Goal: Task Accomplishment & Management: Manage account settings

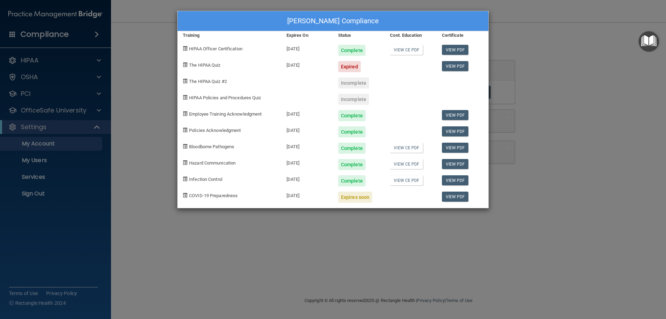
click at [50, 111] on div "Lori Buchmann's Compliance Training Expires On Status Cont. Education Certifica…" at bounding box center [333, 159] width 666 height 319
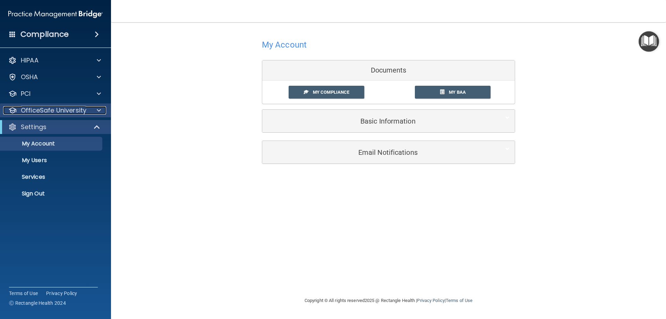
click at [94, 110] on div at bounding box center [97, 110] width 17 height 8
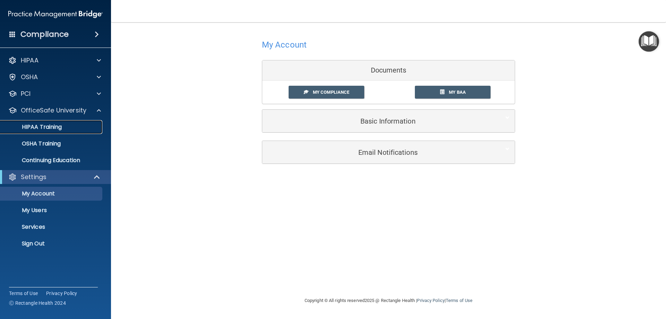
click at [75, 124] on div "HIPAA Training" at bounding box center [52, 126] width 95 height 7
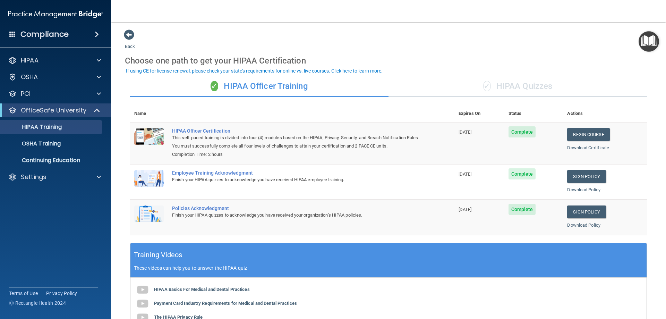
click at [204, 173] on div "Employee Training Acknowledgment" at bounding box center [296, 173] width 248 height 6
click at [574, 176] on link "Sign Policy" at bounding box center [586, 176] width 39 height 13
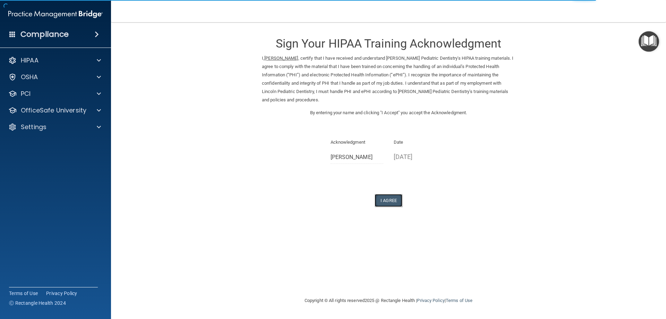
click at [390, 201] on button "I Agree" at bounding box center [389, 200] width 28 height 13
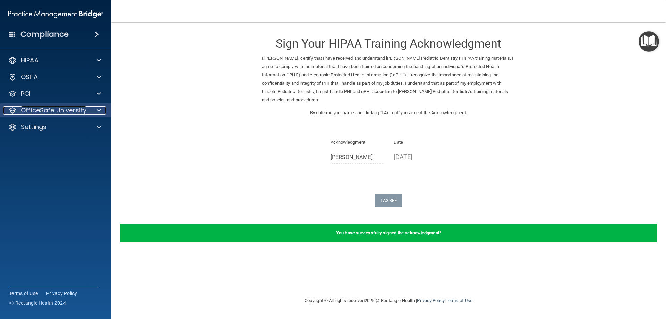
click at [37, 108] on p "OfficeSafe University" at bounding box center [54, 110] width 66 height 8
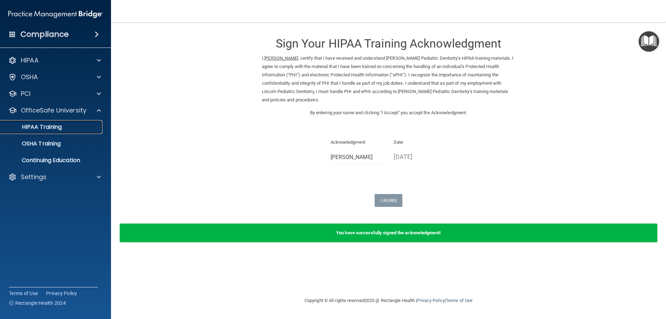
click at [37, 125] on p "HIPAA Training" at bounding box center [33, 126] width 57 height 7
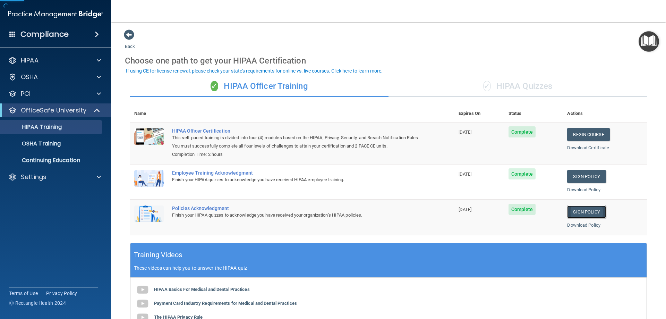
click at [571, 214] on link "Sign Policy" at bounding box center [586, 211] width 39 height 13
click at [588, 212] on link "Sign Policy" at bounding box center [586, 211] width 39 height 13
click at [39, 142] on p "OSHA Training" at bounding box center [33, 143] width 56 height 7
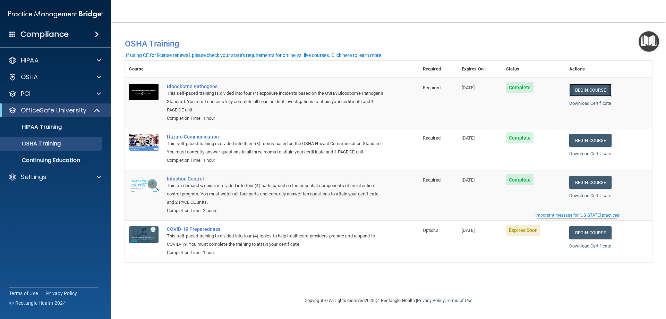
click at [590, 91] on link "Begin Course" at bounding box center [590, 90] width 42 height 13
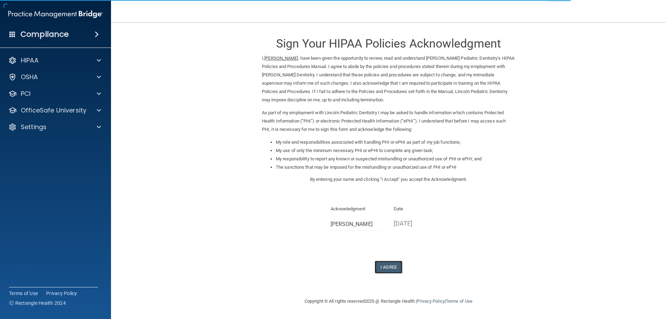
click at [380, 266] on button "I Agree" at bounding box center [389, 266] width 28 height 13
click at [37, 112] on p "OfficeSafe University" at bounding box center [54, 110] width 66 height 8
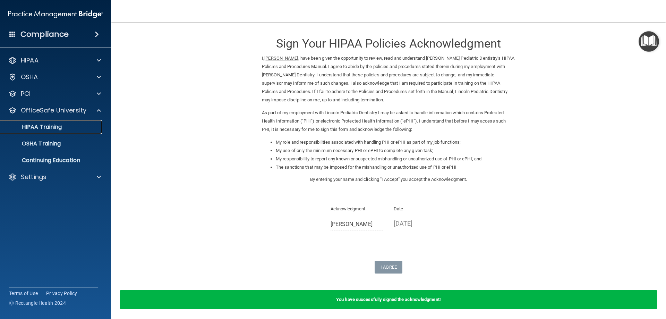
click at [37, 123] on p "HIPAA Training" at bounding box center [33, 126] width 57 height 7
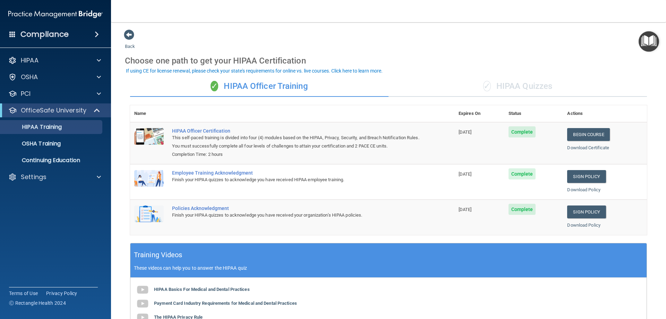
click at [527, 90] on div "✓ HIPAA Quizzes" at bounding box center [517, 86] width 258 height 21
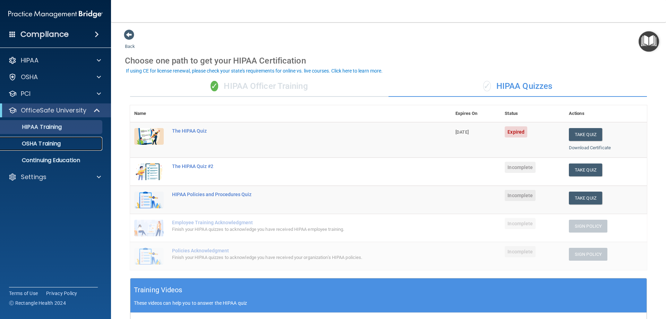
click at [54, 146] on p "OSHA Training" at bounding box center [33, 143] width 56 height 7
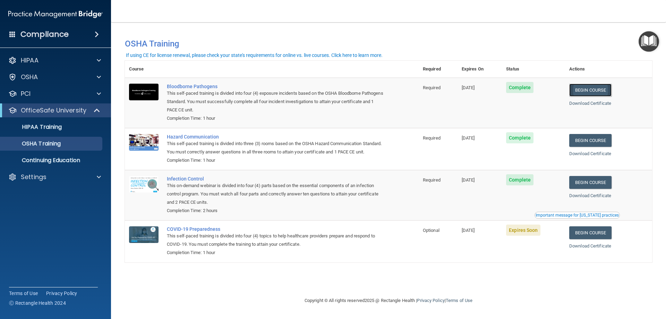
click at [597, 92] on link "Begin Course" at bounding box center [590, 90] width 42 height 13
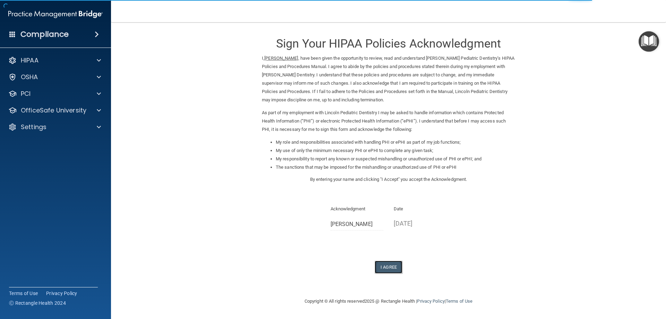
click at [392, 265] on button "I Agree" at bounding box center [389, 266] width 28 height 13
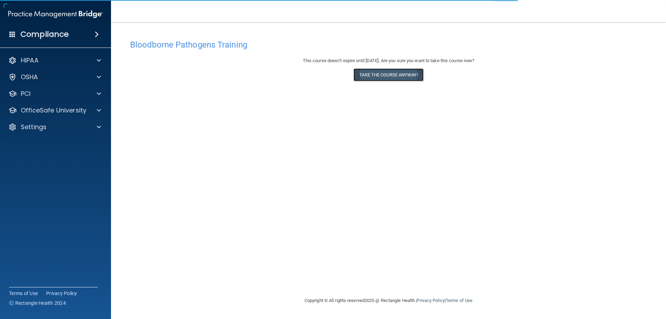
click at [375, 74] on button "Take the course anyway!" at bounding box center [388, 74] width 70 height 13
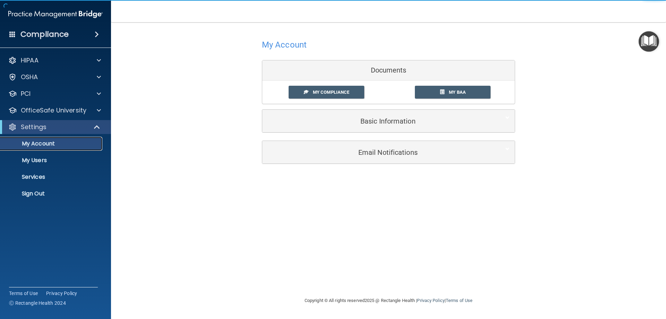
click at [26, 145] on p "My Account" at bounding box center [52, 143] width 95 height 7
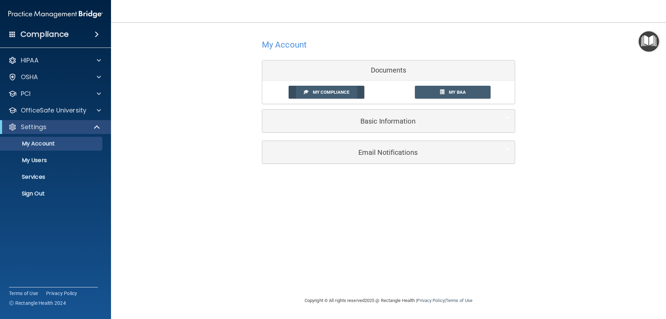
click at [342, 93] on span "My Compliance" at bounding box center [331, 91] width 36 height 5
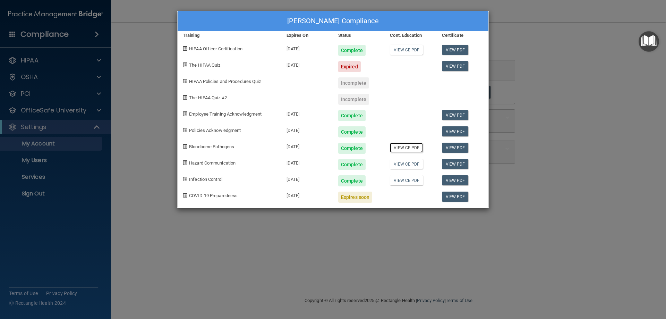
click at [409, 148] on link "View CE PDF" at bounding box center [406, 148] width 33 height 10
click at [211, 163] on span "Hazard Communication" at bounding box center [212, 162] width 46 height 5
click at [49, 111] on div "Lori Buchmann's Compliance Training Expires On Status Cont. Education Certifica…" at bounding box center [333, 159] width 666 height 319
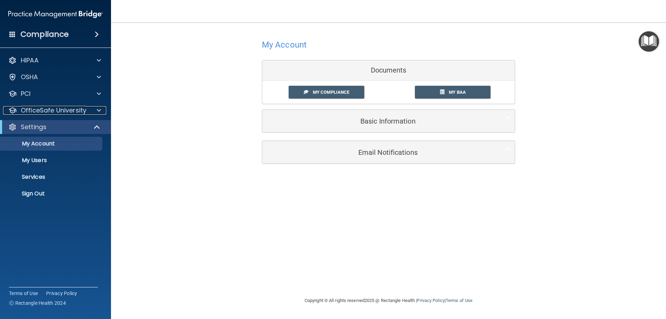
click at [49, 111] on p "OfficeSafe University" at bounding box center [54, 110] width 66 height 8
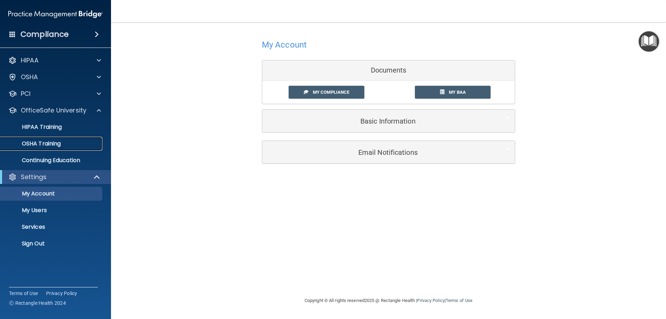
click at [40, 142] on p "OSHA Training" at bounding box center [33, 143] width 56 height 7
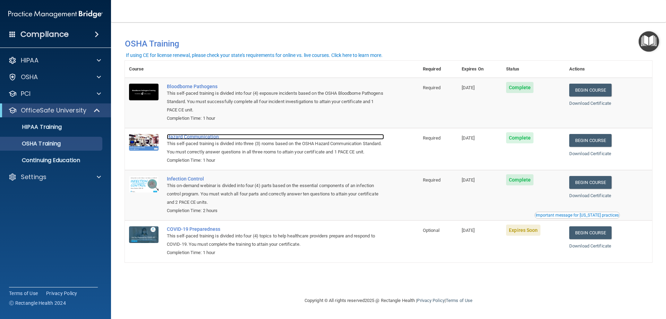
click at [188, 137] on div "Hazard Communication" at bounding box center [275, 137] width 217 height 6
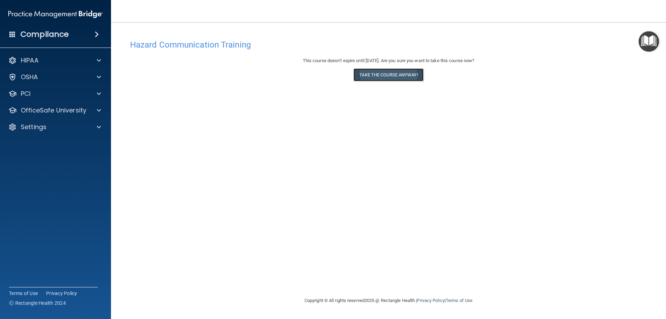
click at [365, 79] on button "Take the course anyway!" at bounding box center [388, 74] width 70 height 13
click at [193, 44] on h4 "Hazard Communication Training" at bounding box center [388, 44] width 517 height 9
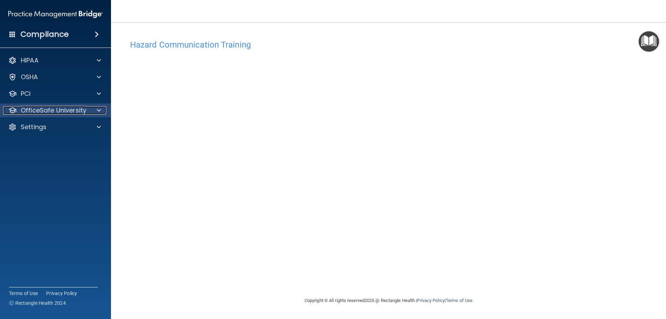
click at [48, 108] on p "OfficeSafe University" at bounding box center [54, 110] width 66 height 8
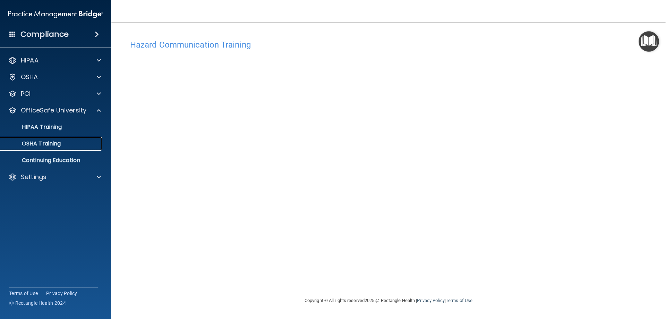
click at [45, 140] on p "OSHA Training" at bounding box center [33, 143] width 56 height 7
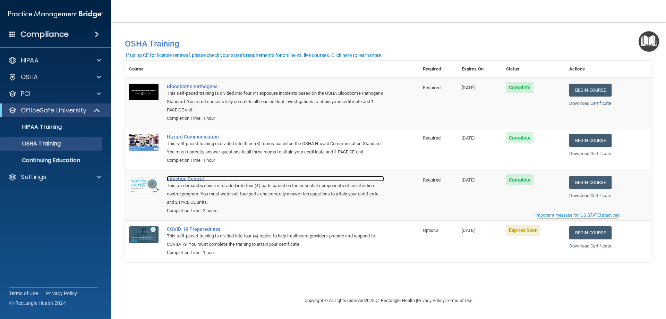
click at [186, 181] on div "Infection Control" at bounding box center [275, 179] width 217 height 6
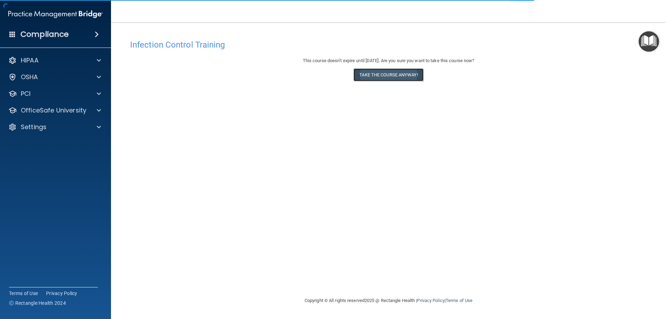
click at [371, 76] on button "Take the course anyway!" at bounding box center [388, 74] width 70 height 13
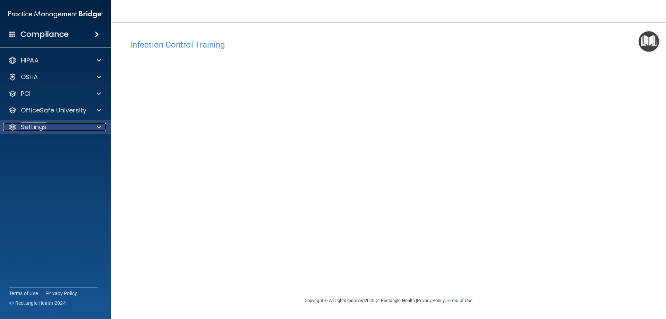
click at [45, 127] on p "Settings" at bounding box center [34, 127] width 26 height 8
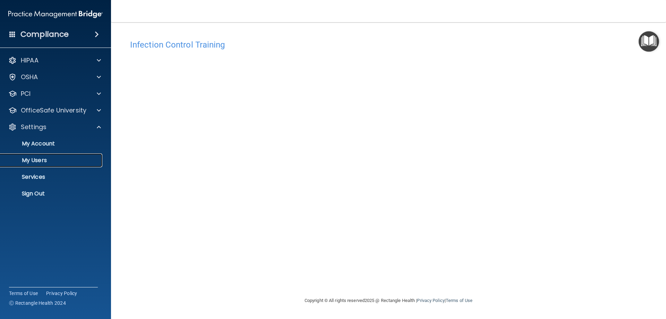
click at [40, 157] on p "My Users" at bounding box center [52, 160] width 95 height 7
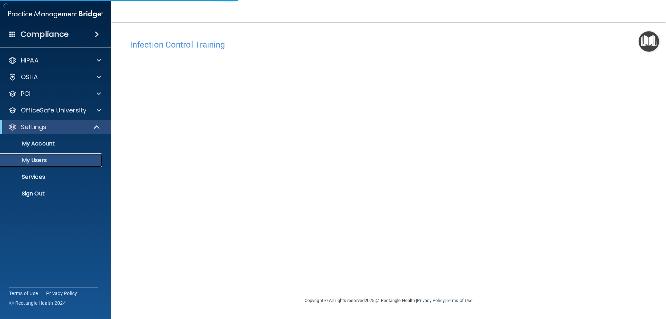
select select "20"
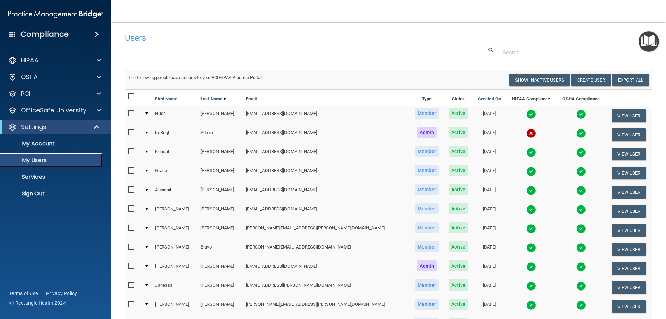
scroll to position [35, 0]
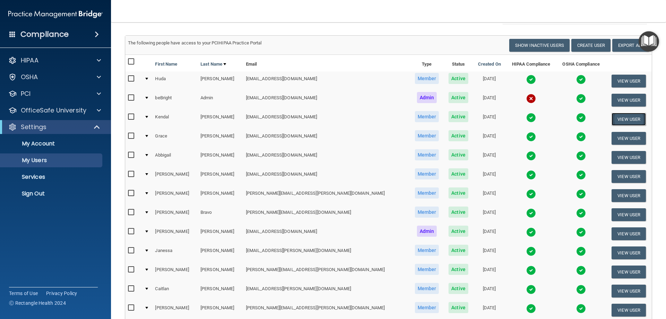
click at [616, 118] on button "View User" at bounding box center [629, 119] width 34 height 13
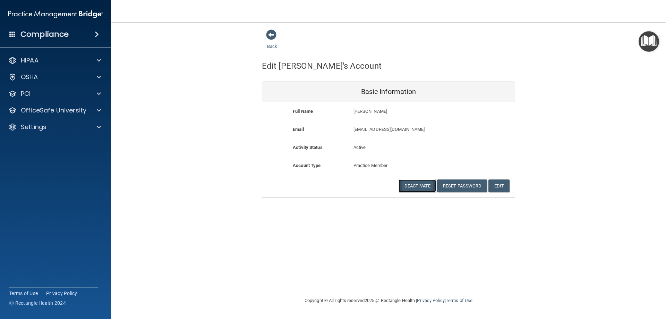
click at [413, 185] on button "Deactivate" at bounding box center [417, 185] width 37 height 13
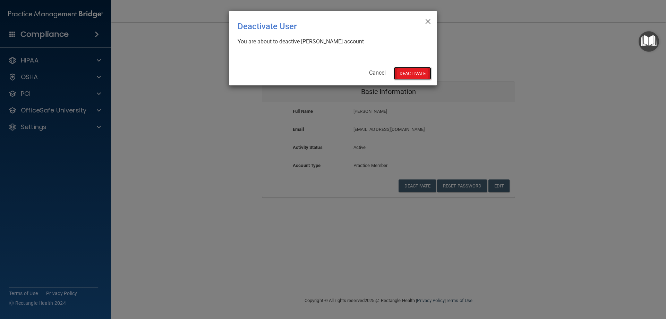
click at [412, 73] on button "Deactivate" at bounding box center [412, 73] width 37 height 13
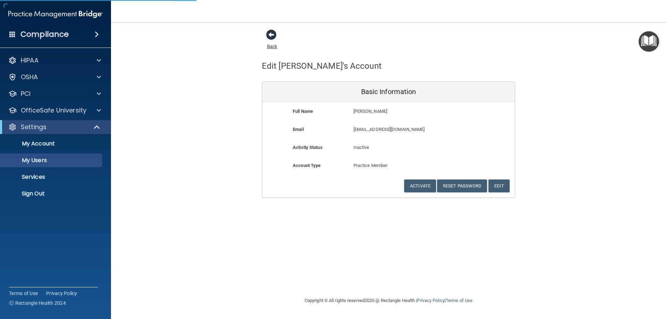
click at [270, 34] on span at bounding box center [271, 34] width 10 height 10
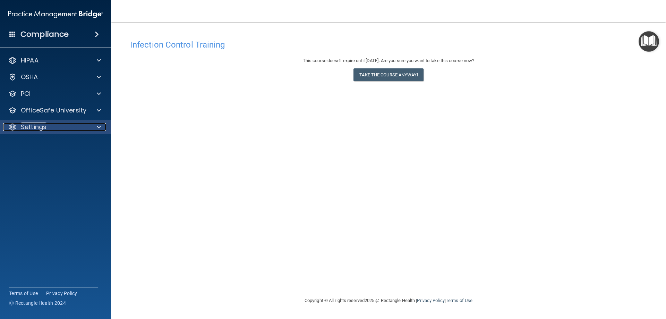
click at [31, 126] on p "Settings" at bounding box center [34, 127] width 26 height 8
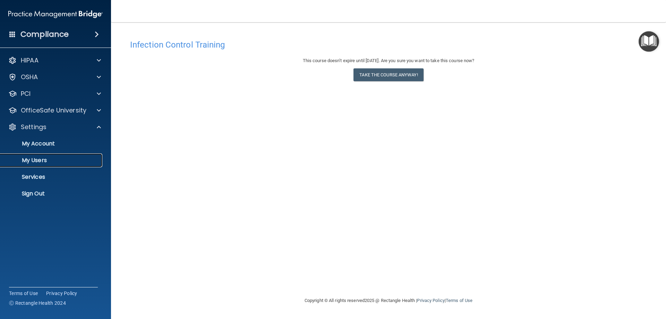
click at [36, 161] on p "My Users" at bounding box center [52, 160] width 95 height 7
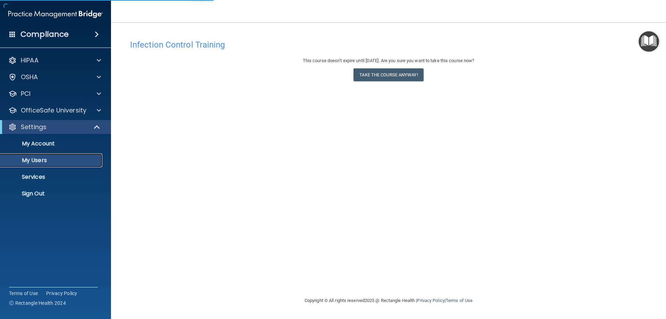
select select "20"
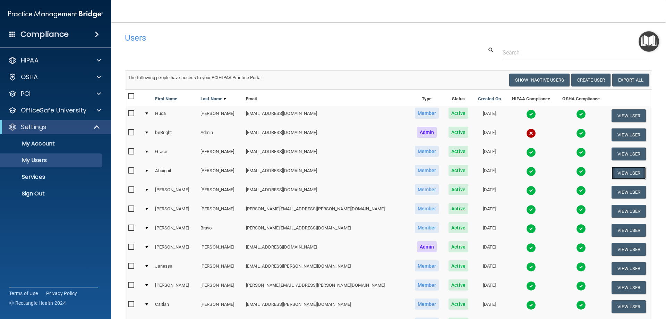
click at [612, 172] on button "View User" at bounding box center [629, 172] width 34 height 13
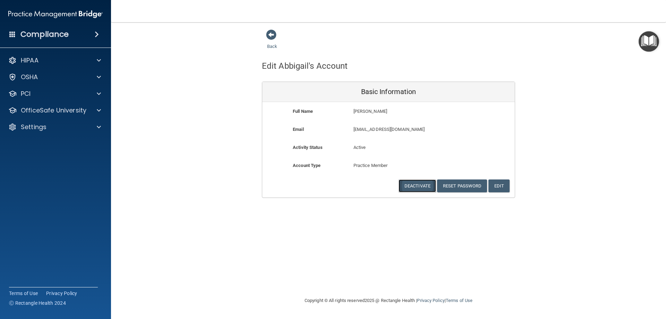
click at [404, 185] on button "Deactivate" at bounding box center [417, 185] width 37 height 13
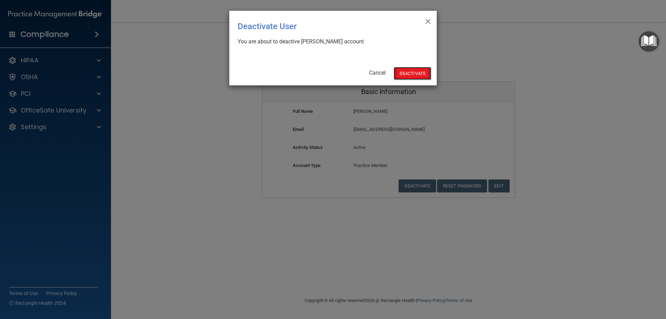
click at [406, 74] on button "Deactivate" at bounding box center [412, 73] width 37 height 13
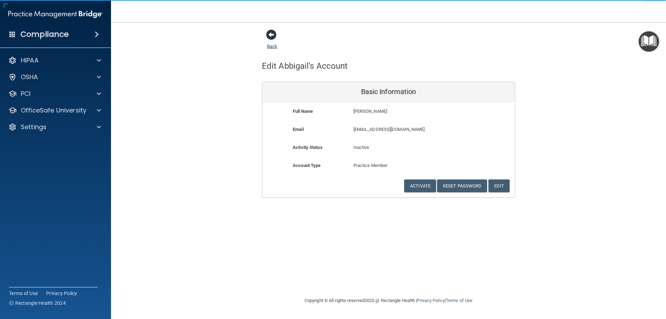
click at [268, 35] on span at bounding box center [271, 34] width 10 height 10
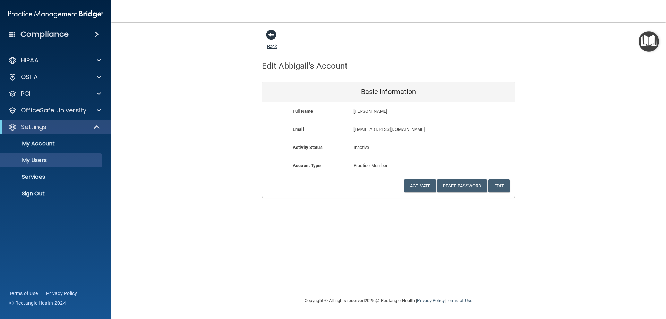
click at [271, 35] on span at bounding box center [271, 34] width 10 height 10
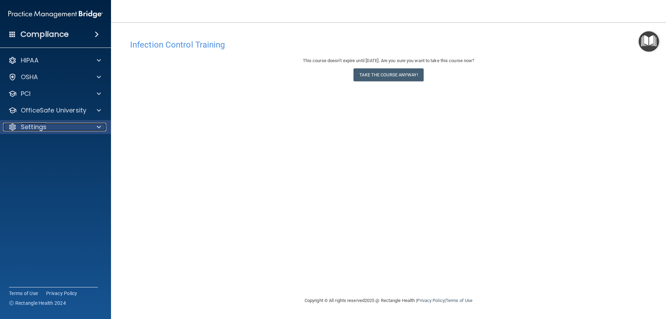
click at [28, 126] on p "Settings" at bounding box center [34, 127] width 26 height 8
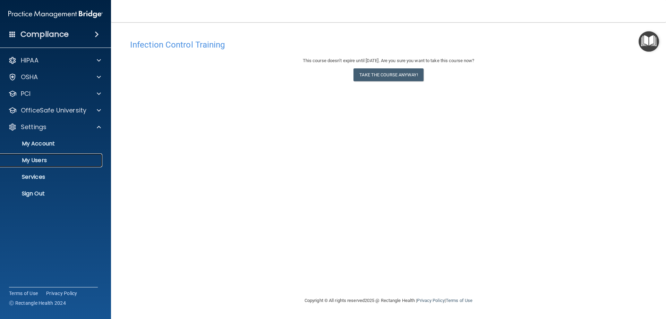
click at [35, 160] on p "My Users" at bounding box center [52, 160] width 95 height 7
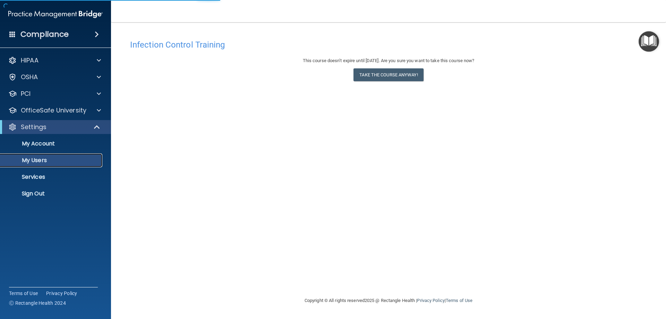
select select "20"
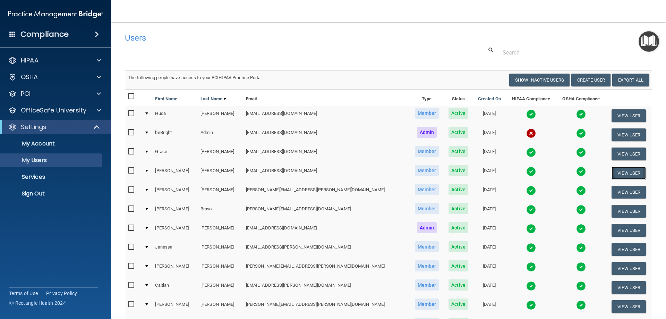
click at [614, 174] on button "View User" at bounding box center [629, 172] width 34 height 13
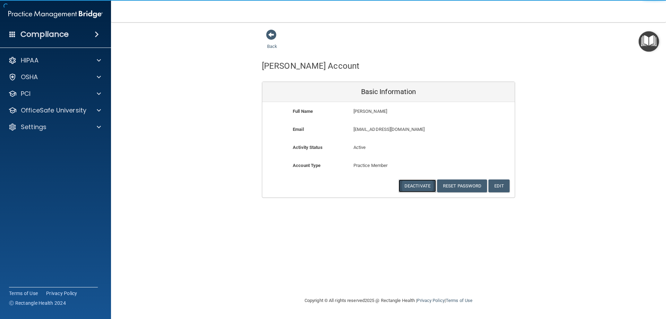
click at [414, 185] on button "Deactivate" at bounding box center [417, 185] width 37 height 13
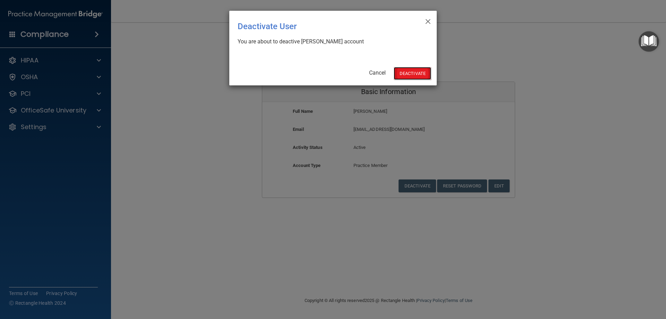
click at [410, 76] on button "Deactivate" at bounding box center [412, 73] width 37 height 13
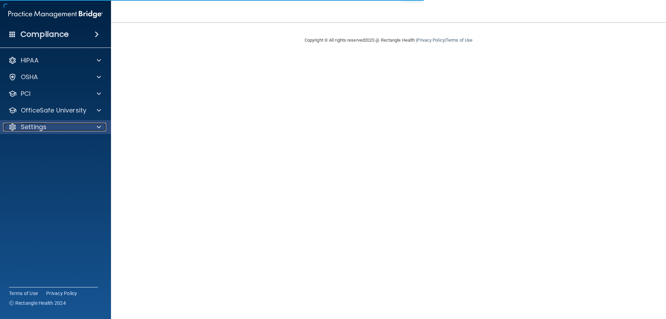
click at [38, 124] on p "Settings" at bounding box center [34, 127] width 26 height 8
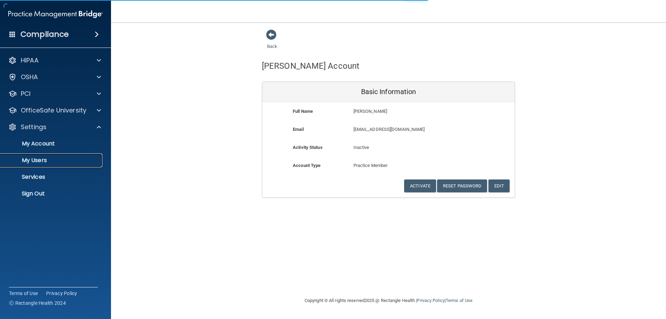
click at [44, 157] on p "My Users" at bounding box center [52, 160] width 95 height 7
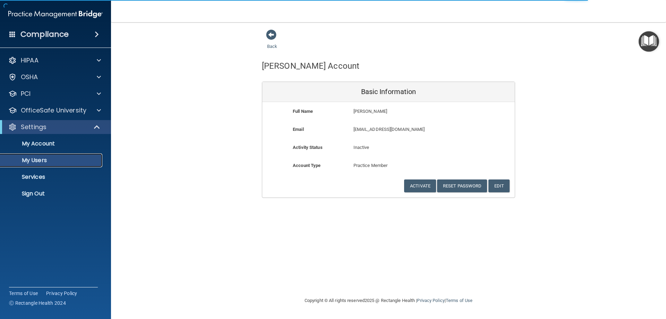
select select "20"
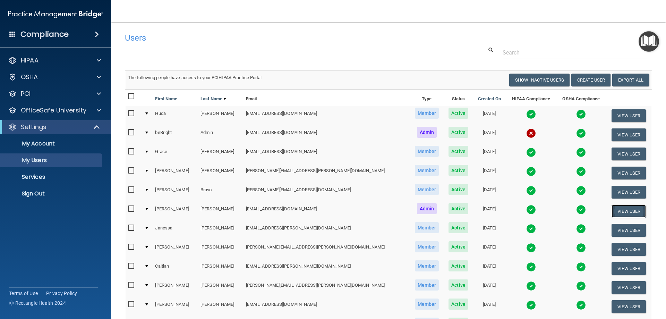
click at [615, 213] on button "View User" at bounding box center [629, 211] width 34 height 13
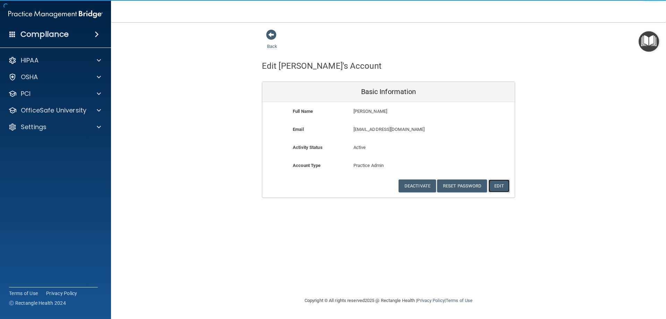
click at [497, 188] on button "Edit" at bounding box center [498, 185] width 21 height 13
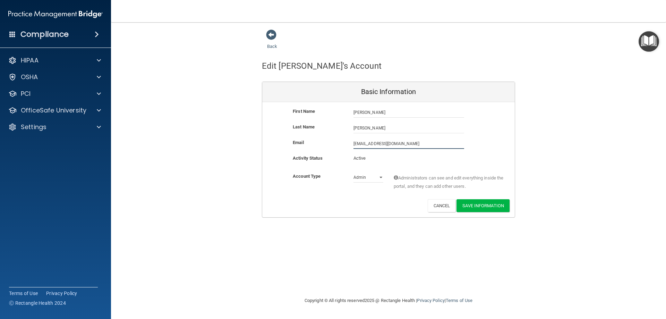
click at [354, 144] on input "[EMAIL_ADDRESS][DOMAIN_NAME]" at bounding box center [408, 143] width 111 height 10
type input "[PERSON_NAME][EMAIL_ADDRESS][PERSON_NAME][DOMAIN_NAME]"
click at [471, 205] on button "Save Information" at bounding box center [482, 206] width 53 height 13
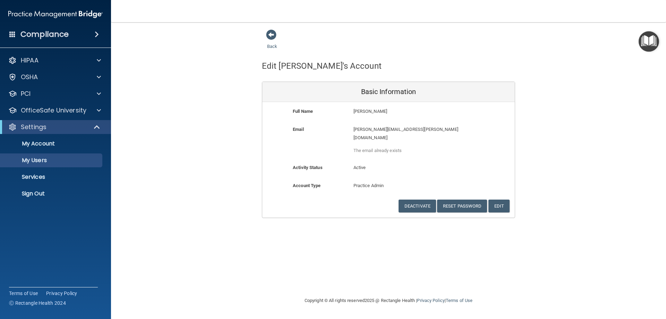
select select "20"
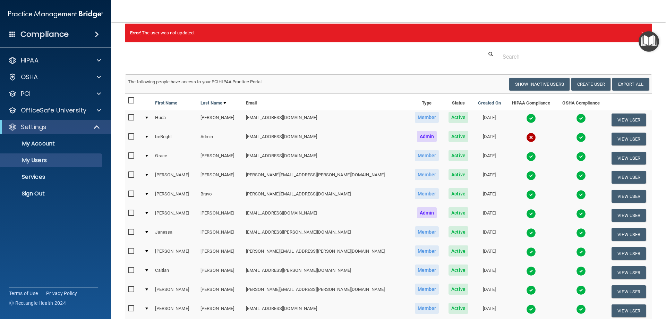
scroll to position [35, 0]
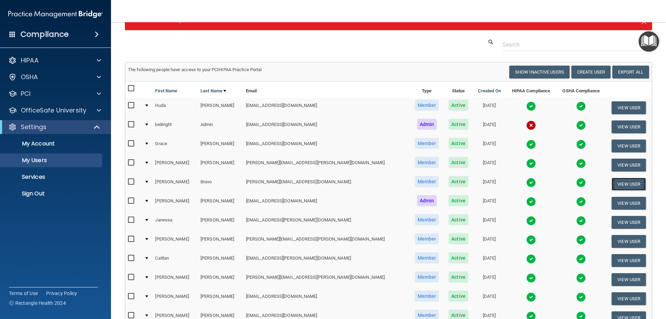
click at [619, 185] on button "View User" at bounding box center [629, 184] width 34 height 13
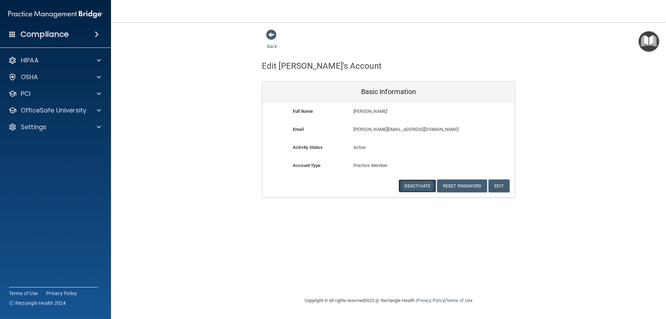
click at [414, 188] on button "Deactivate" at bounding box center [417, 185] width 37 height 13
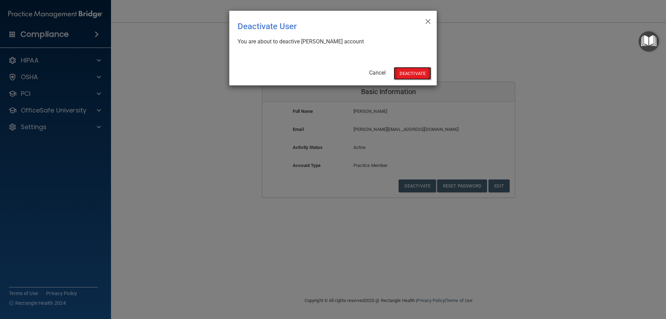
click at [410, 74] on button "Deactivate" at bounding box center [412, 73] width 37 height 13
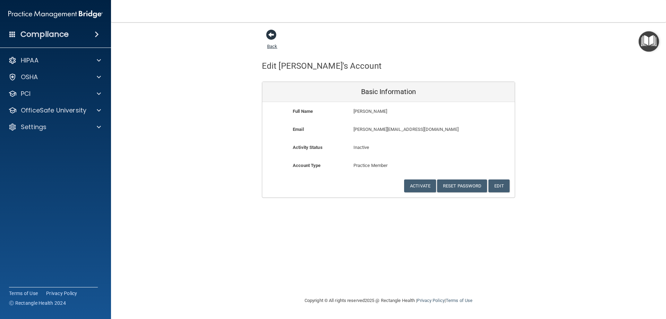
click at [272, 46] on link "Back" at bounding box center [272, 42] width 10 height 14
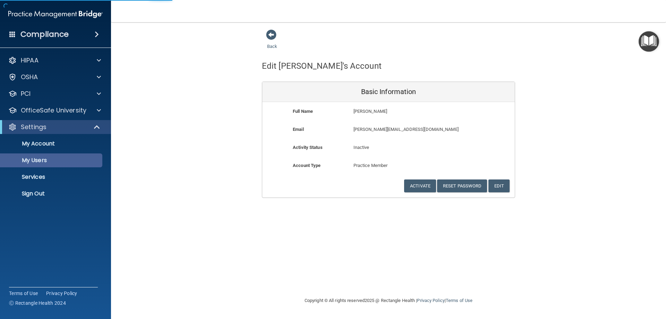
select select "20"
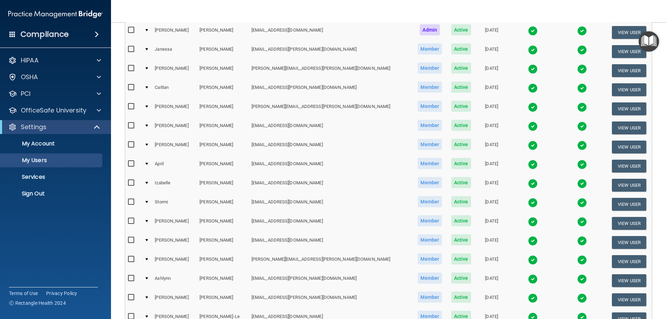
scroll to position [208, 0]
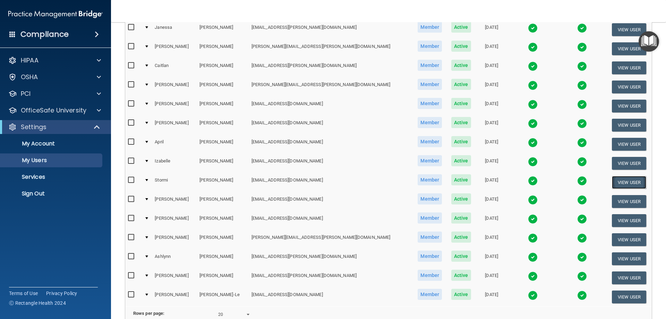
click at [612, 184] on button "View User" at bounding box center [629, 182] width 34 height 13
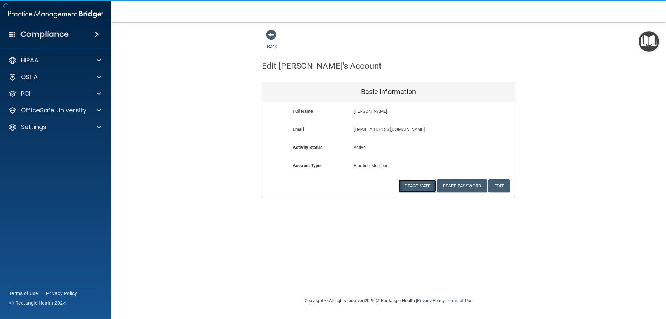
click at [406, 188] on button "Deactivate" at bounding box center [417, 185] width 37 height 13
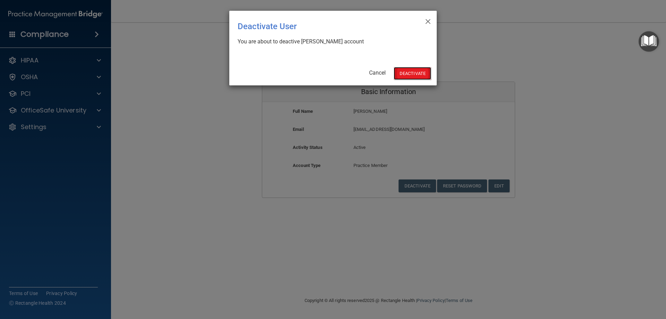
click at [399, 74] on button "Deactivate" at bounding box center [412, 73] width 37 height 13
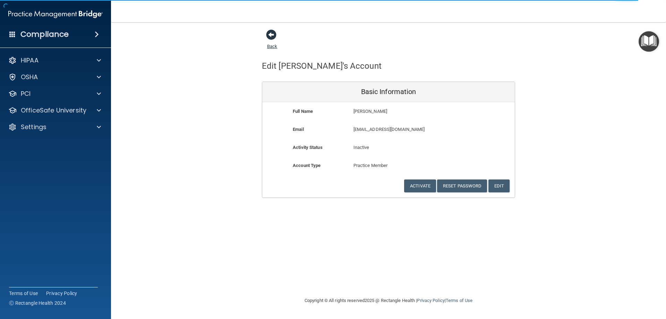
click at [271, 45] on link "Back" at bounding box center [272, 42] width 10 height 14
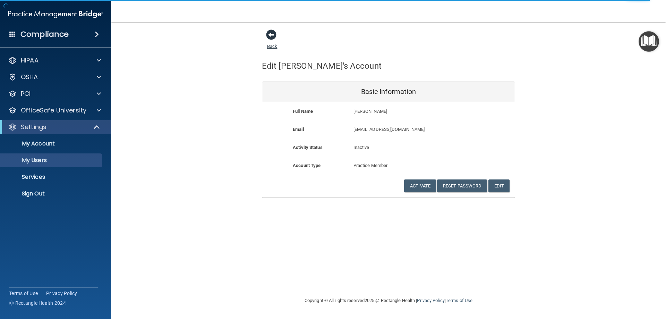
select select "20"
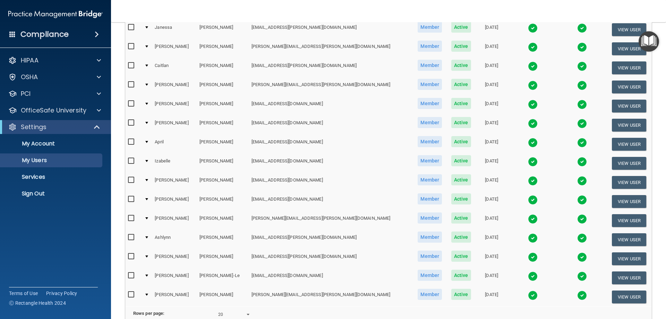
scroll to position [243, 0]
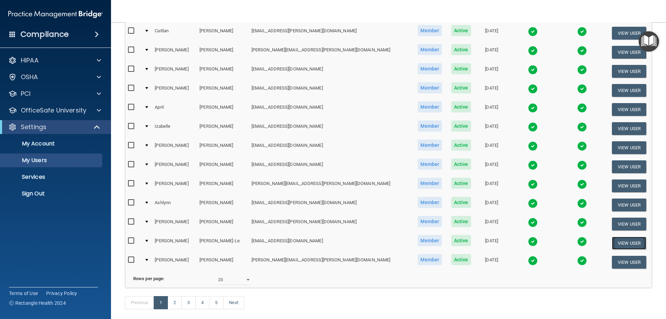
click at [612, 244] on button "View User" at bounding box center [629, 243] width 34 height 13
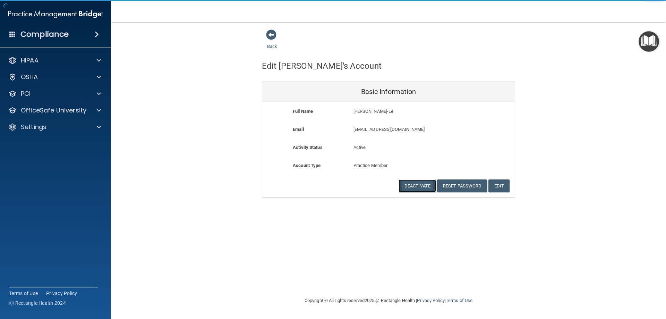
click at [416, 185] on button "Deactivate" at bounding box center [417, 185] width 37 height 13
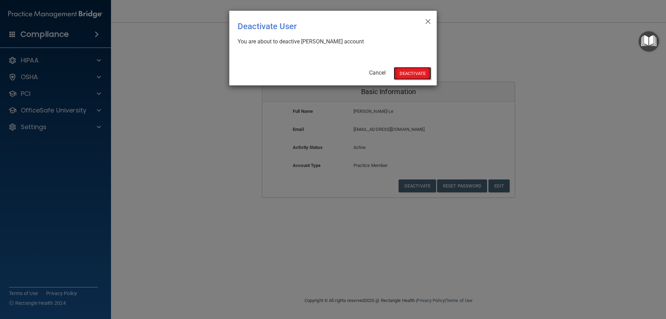
click at [413, 75] on button "Deactivate" at bounding box center [412, 73] width 37 height 13
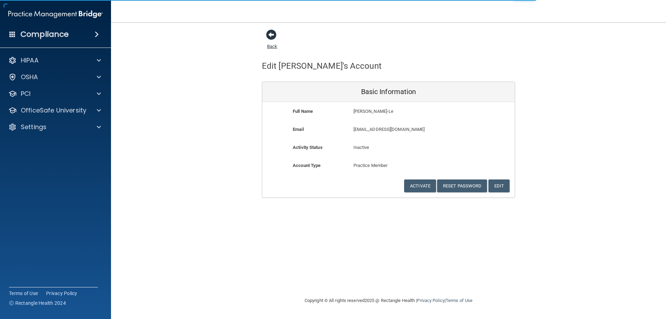
click at [271, 46] on link "Back" at bounding box center [272, 42] width 10 height 14
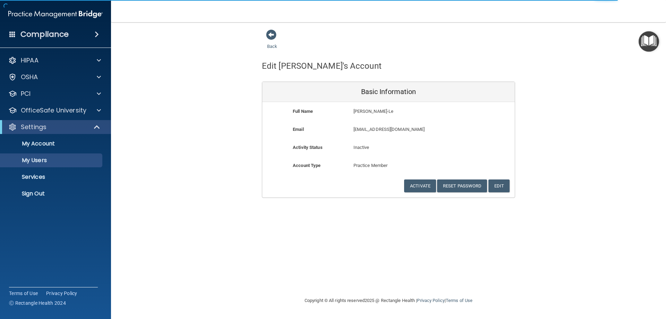
select select "20"
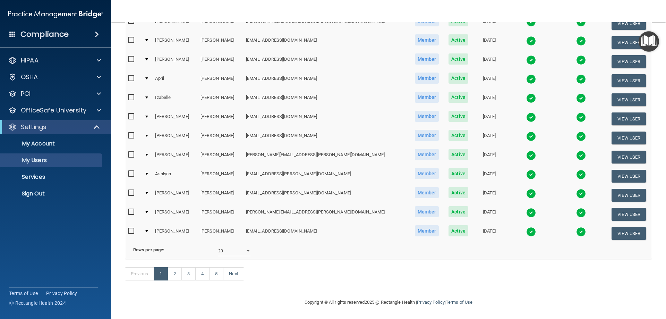
scroll to position [282, 0]
click at [177, 272] on link "2" at bounding box center [175, 273] width 14 height 13
select select "20"
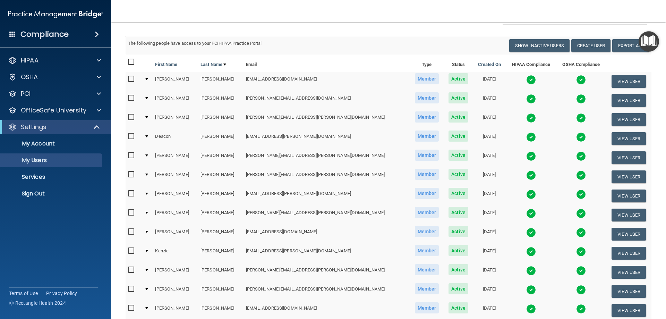
scroll to position [35, 0]
click at [612, 139] on button "View User" at bounding box center [629, 138] width 34 height 13
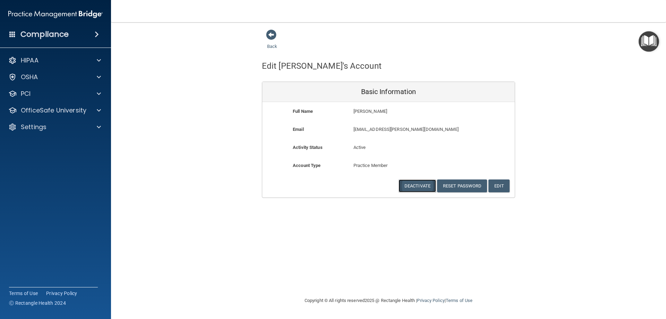
click at [414, 185] on button "Deactivate" at bounding box center [417, 185] width 37 height 13
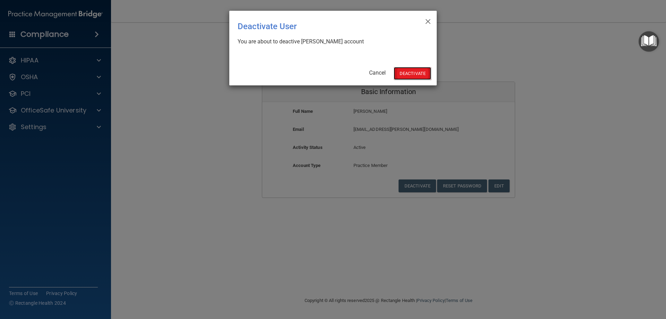
click at [417, 74] on button "Deactivate" at bounding box center [412, 73] width 37 height 13
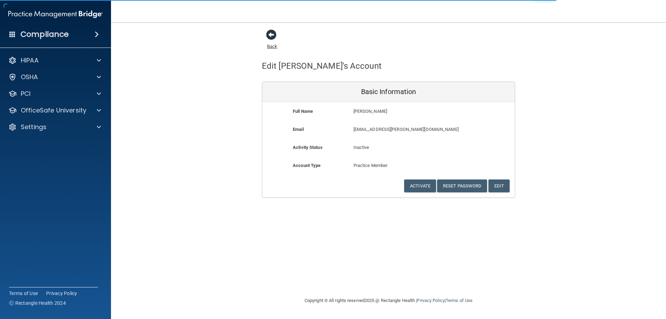
click at [274, 48] on link "Back" at bounding box center [272, 42] width 10 height 14
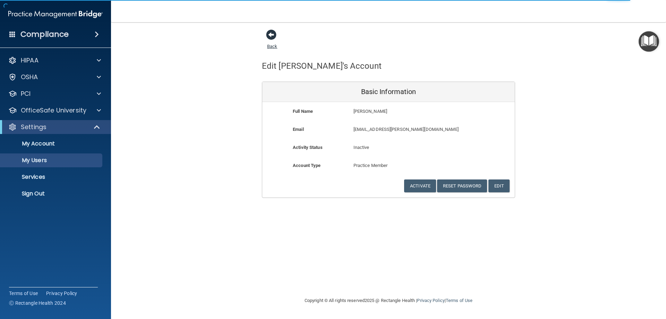
select select "20"
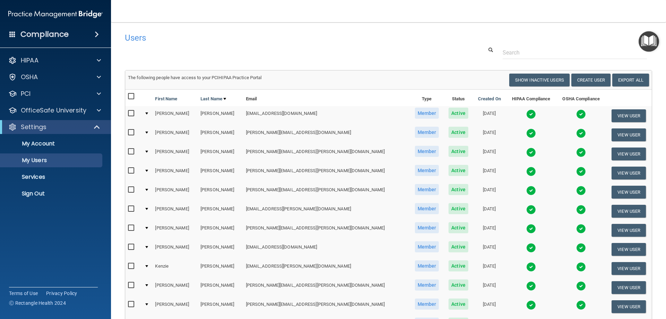
scroll to position [35, 0]
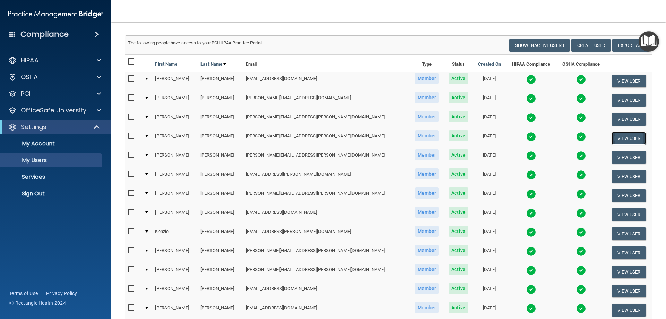
click at [624, 138] on button "View User" at bounding box center [629, 138] width 34 height 13
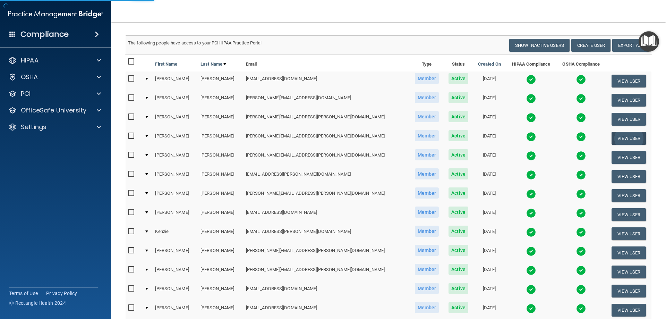
select select "practice_member"
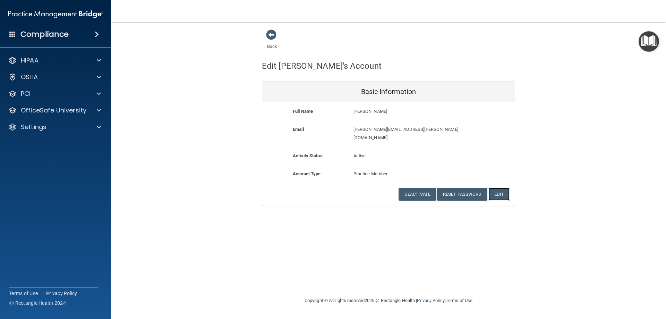
click at [502, 188] on button "Edit" at bounding box center [498, 194] width 21 height 13
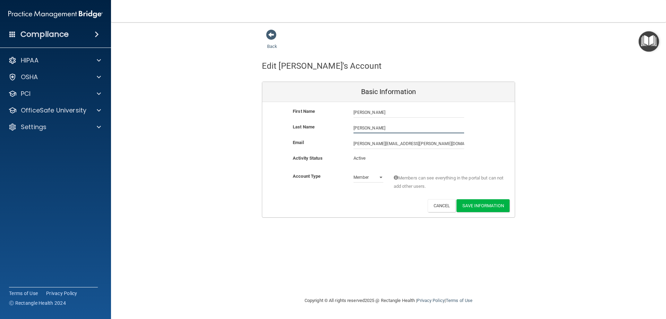
drag, startPoint x: 373, startPoint y: 128, endPoint x: 342, endPoint y: 125, distance: 30.3
click at [342, 125] on div "Last Name [PERSON_NAME]" at bounding box center [388, 128] width 253 height 10
type input "Grant"
click at [486, 207] on button "Save Information" at bounding box center [482, 205] width 53 height 13
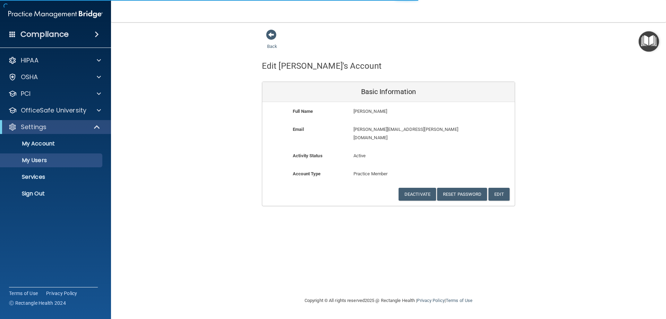
select select "20"
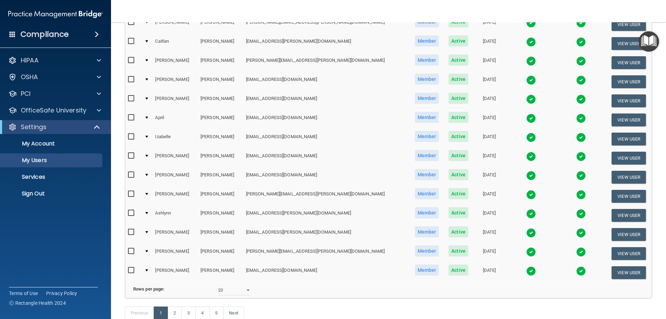
scroll to position [282, 0]
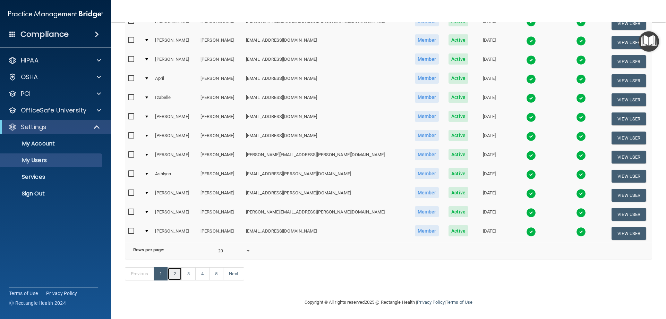
click at [176, 276] on link "2" at bounding box center [175, 273] width 14 height 13
select select "20"
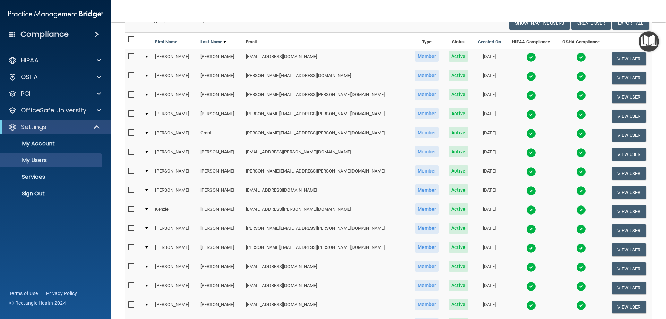
scroll to position [69, 0]
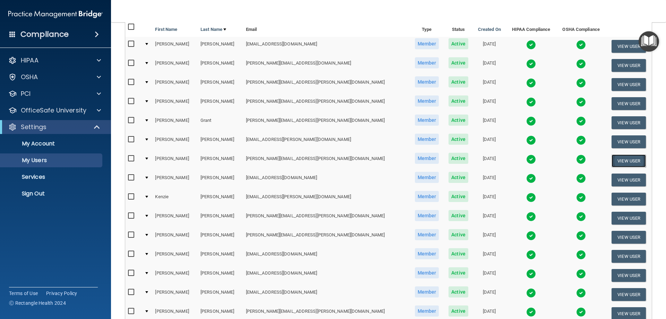
click at [614, 158] on button "View User" at bounding box center [629, 160] width 34 height 13
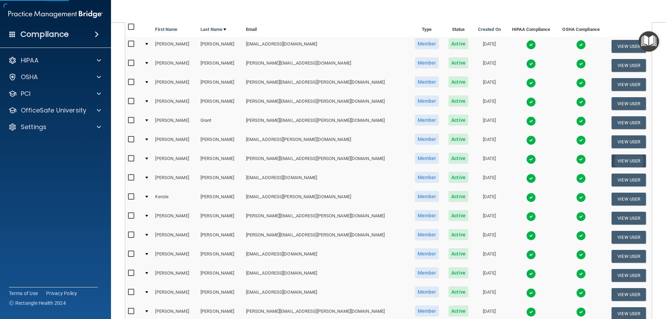
select select "practice_member"
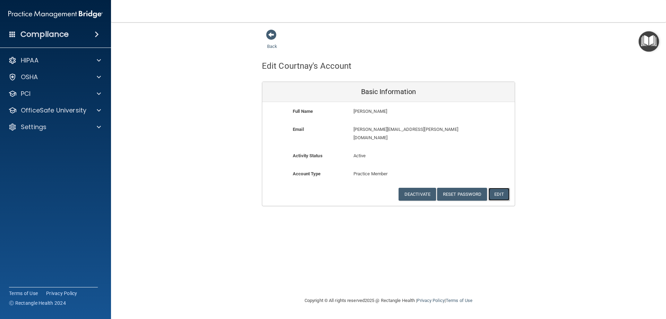
click at [502, 188] on button "Edit" at bounding box center [498, 194] width 21 height 13
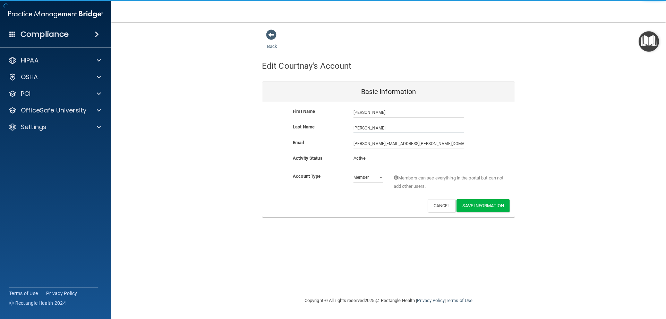
click at [362, 128] on input "Hagedorn" at bounding box center [408, 128] width 111 height 10
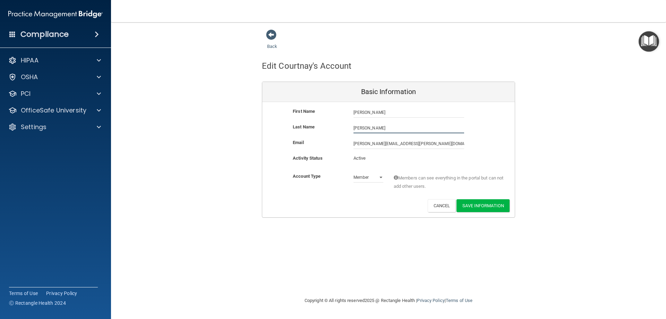
click at [363, 128] on input "Hagedorn" at bounding box center [408, 128] width 111 height 10
type input "[PERSON_NAME]"
click at [465, 204] on button "Save Information" at bounding box center [482, 205] width 53 height 13
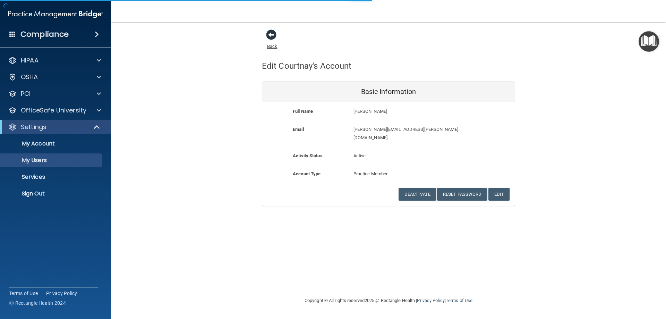
click at [272, 47] on link "Back" at bounding box center [272, 42] width 10 height 14
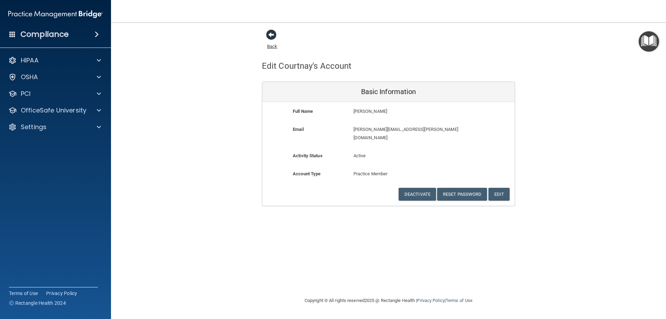
click at [271, 47] on link "Back" at bounding box center [272, 42] width 10 height 14
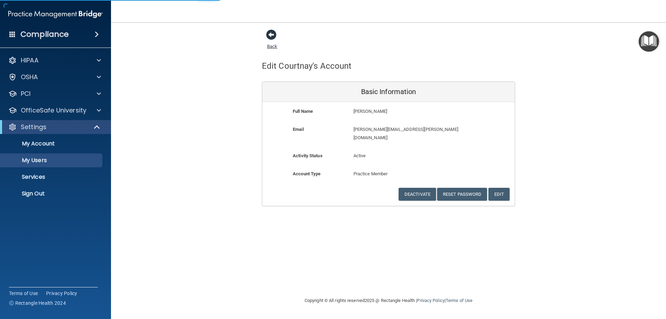
select select "20"
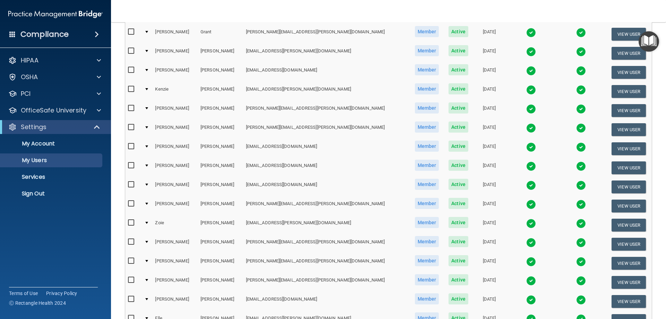
scroll to position [173, 0]
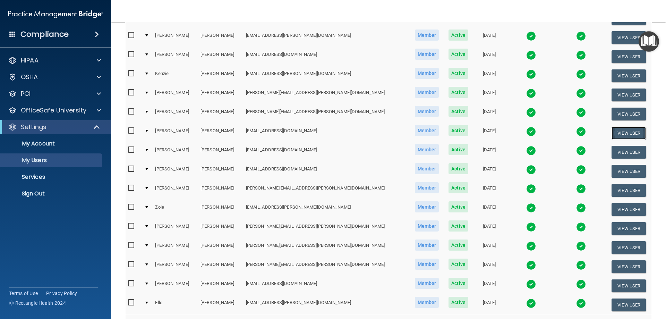
click at [612, 133] on button "View User" at bounding box center [629, 133] width 34 height 13
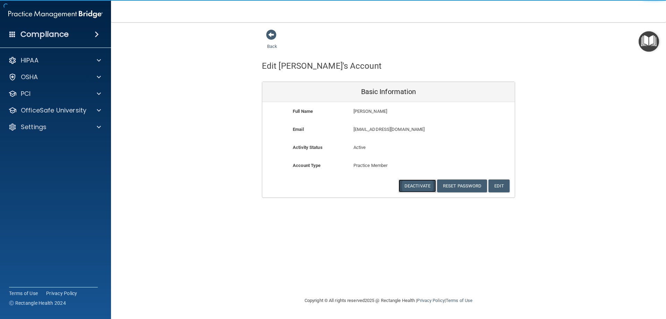
click at [423, 186] on button "Deactivate" at bounding box center [417, 185] width 37 height 13
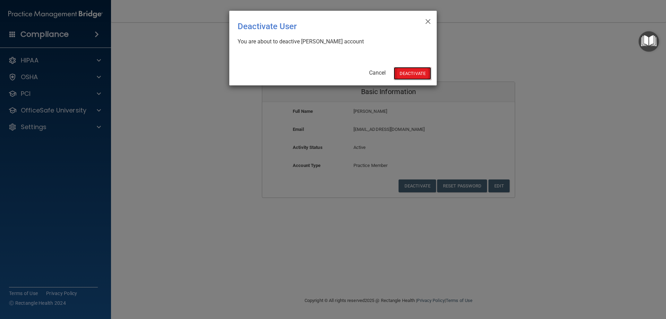
click at [411, 74] on button "Deactivate" at bounding box center [412, 73] width 37 height 13
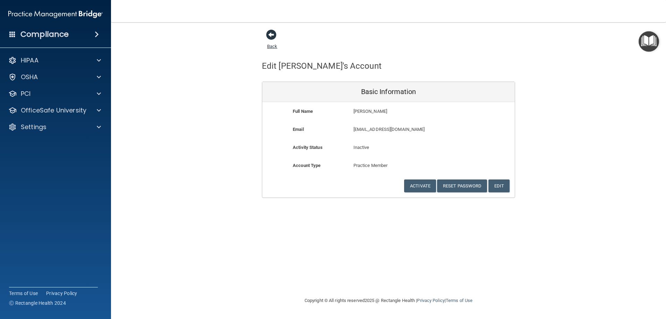
click at [272, 46] on link "Back" at bounding box center [272, 42] width 10 height 14
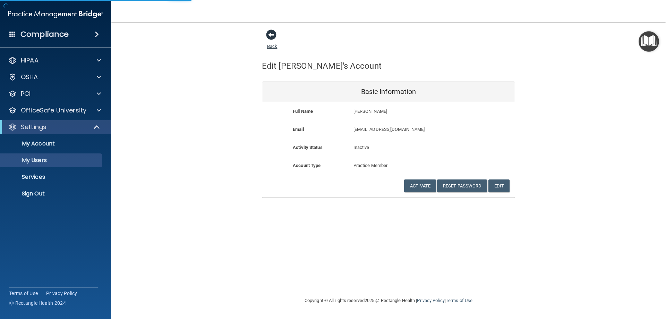
select select "20"
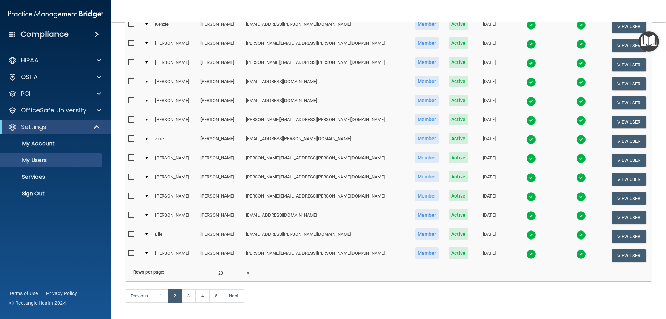
scroll to position [243, 0]
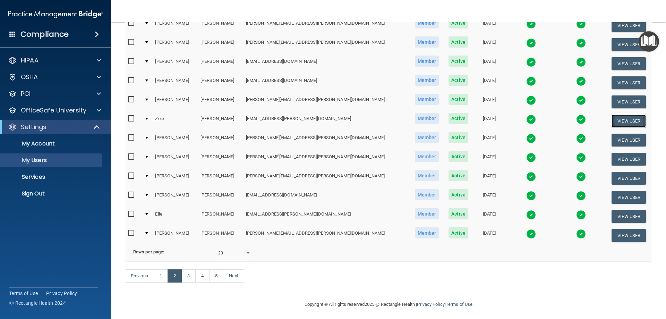
click at [612, 121] on button "View User" at bounding box center [629, 120] width 34 height 13
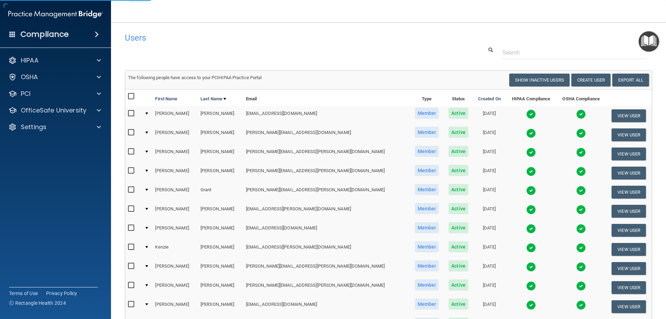
select select "practice_member"
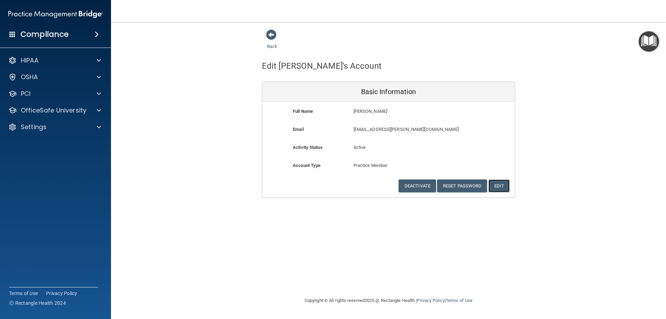
click at [497, 188] on button "Edit" at bounding box center [498, 185] width 21 height 13
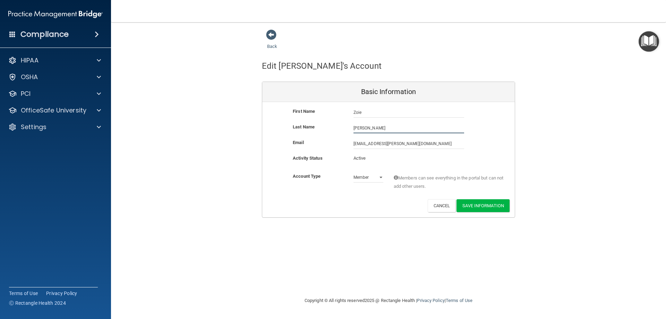
click at [359, 129] on input "[PERSON_NAME]" at bounding box center [408, 128] width 111 height 10
type input "[PERSON_NAME]"
click at [473, 210] on button "Save Information" at bounding box center [482, 205] width 53 height 13
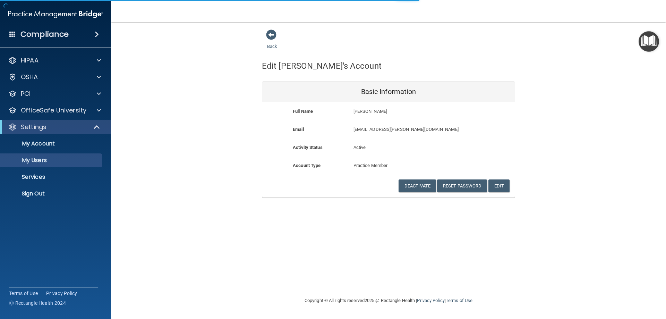
select select "20"
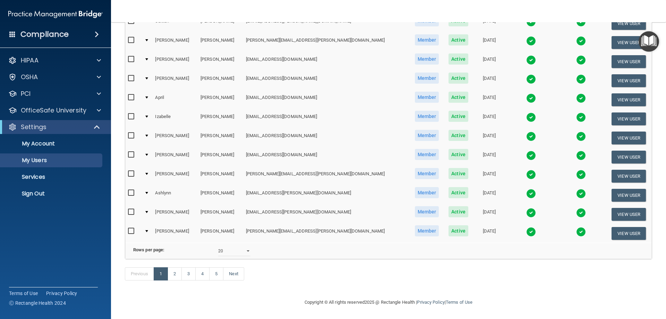
scroll to position [282, 0]
click at [175, 271] on link "2" at bounding box center [175, 273] width 14 height 13
select select "20"
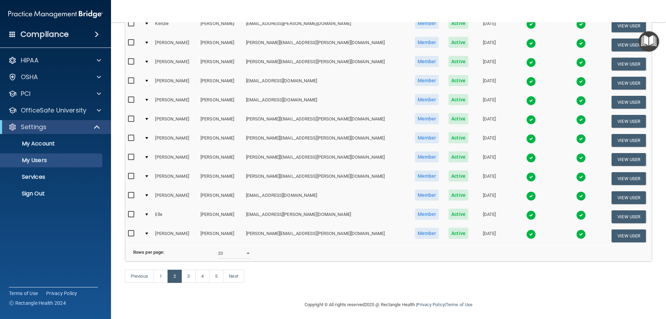
scroll to position [243, 0]
click at [612, 122] on button "View User" at bounding box center [629, 120] width 34 height 13
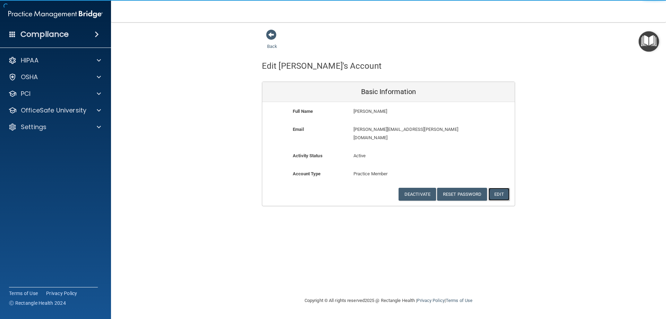
click at [495, 188] on button "Edit" at bounding box center [498, 194] width 21 height 13
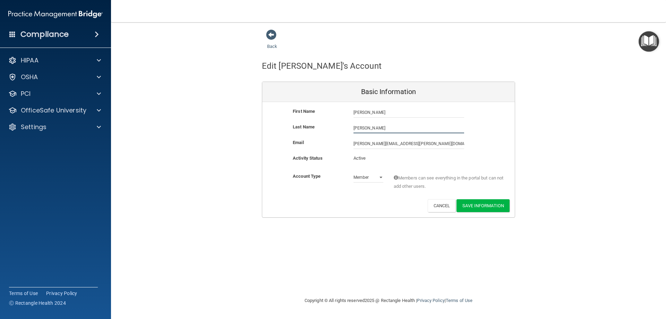
click at [359, 129] on input "Howell" at bounding box center [408, 128] width 111 height 10
type input "[PERSON_NAME]"
click at [467, 203] on button "Save Information" at bounding box center [482, 205] width 53 height 13
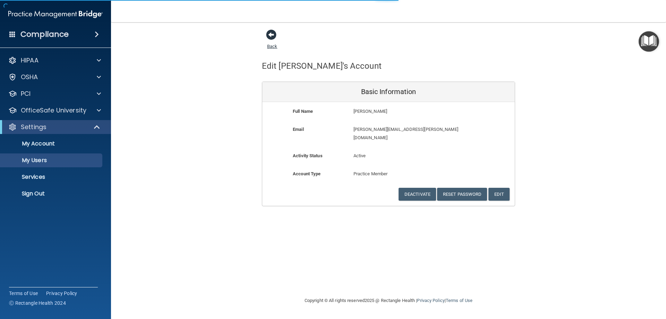
click at [271, 46] on link "Back" at bounding box center [272, 42] width 10 height 14
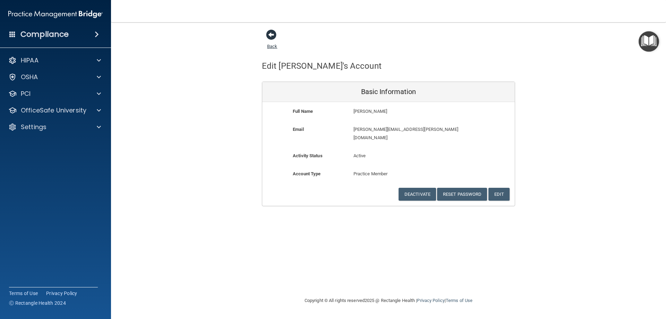
click at [271, 46] on link "Back" at bounding box center [272, 42] width 10 height 14
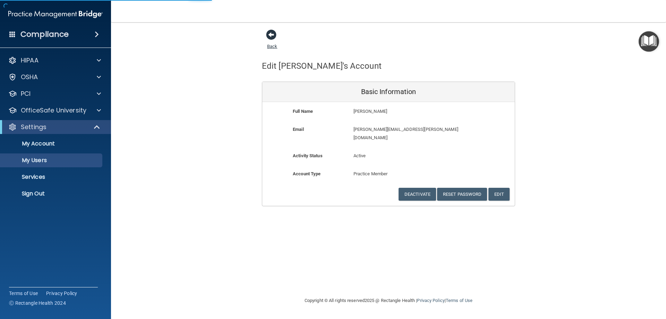
select select "20"
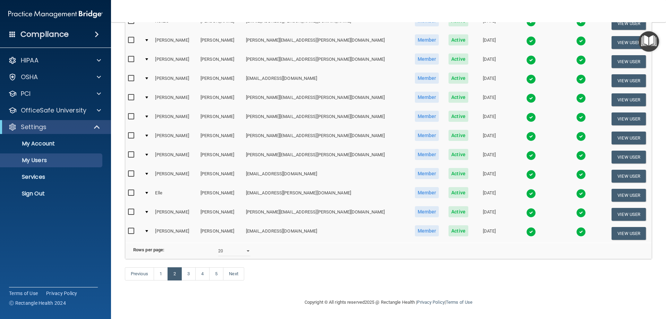
scroll to position [255, 0]
click at [188, 275] on link "3" at bounding box center [188, 273] width 14 height 13
select select "20"
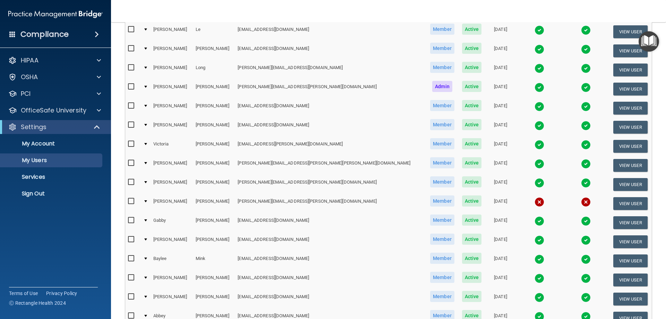
scroll to position [104, 0]
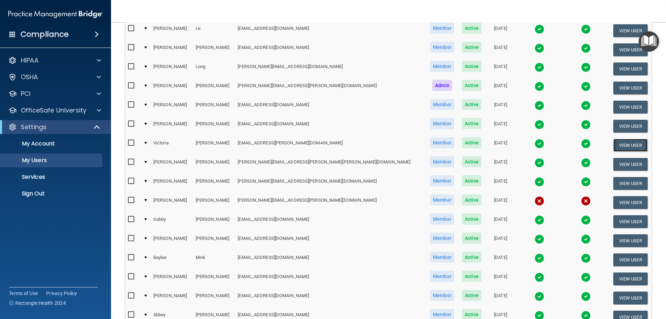
click at [613, 144] on button "View User" at bounding box center [630, 145] width 34 height 13
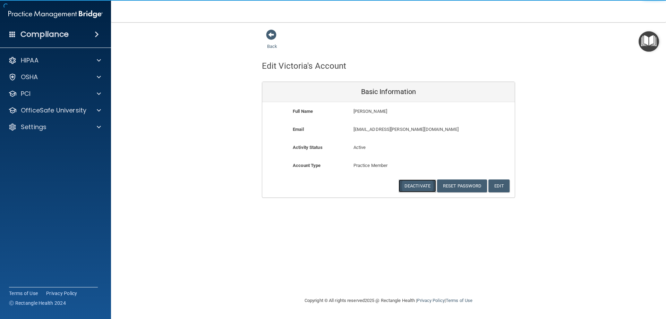
click at [408, 186] on button "Deactivate" at bounding box center [417, 185] width 37 height 13
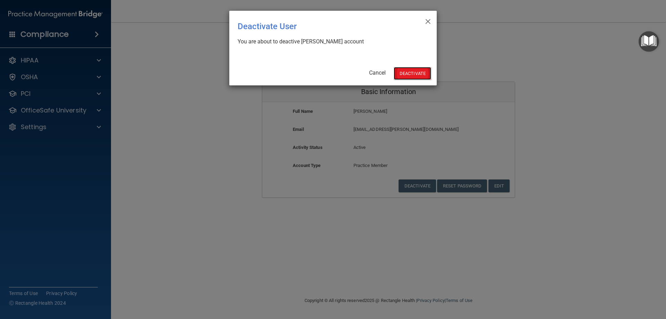
click at [405, 77] on button "Deactivate" at bounding box center [412, 73] width 37 height 13
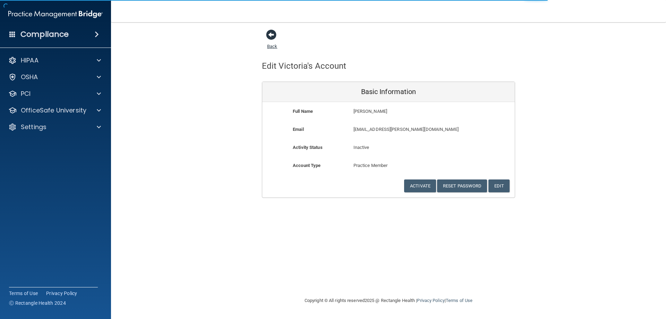
click at [268, 45] on link "Back" at bounding box center [272, 42] width 10 height 14
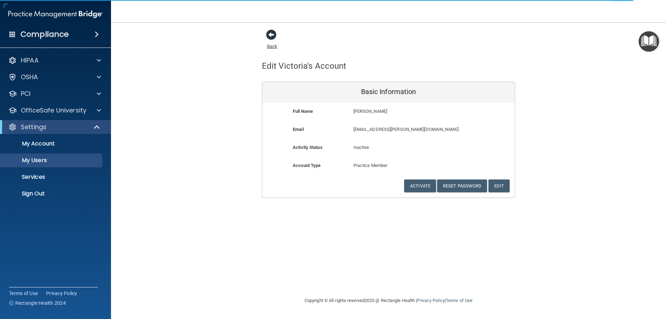
select select "20"
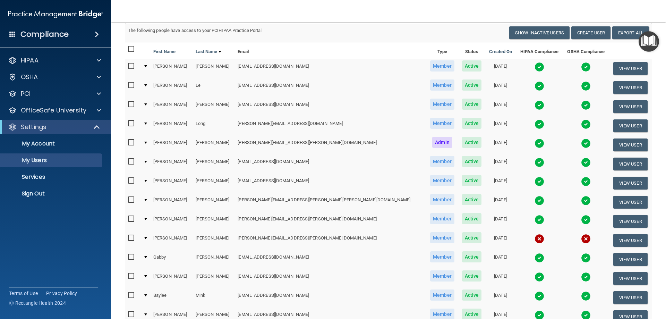
scroll to position [69, 0]
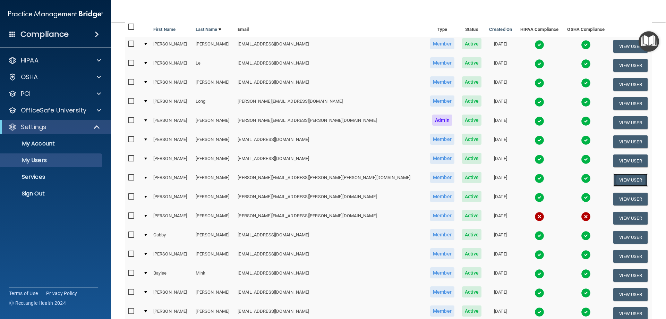
click at [613, 178] on button "View User" at bounding box center [630, 179] width 34 height 13
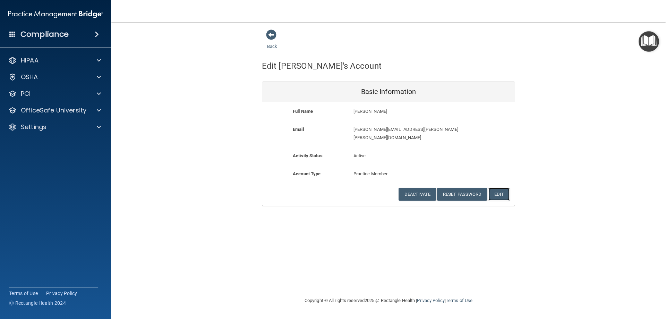
click at [503, 188] on button "Edit" at bounding box center [498, 194] width 21 height 13
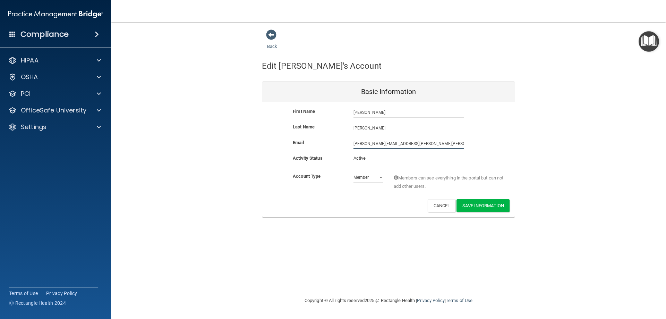
drag, startPoint x: 403, startPoint y: 142, endPoint x: 372, endPoint y: 148, distance: 31.4
click at [369, 145] on input "rebecca.odom@cune.org" at bounding box center [408, 143] width 111 height 10
type input "rebecca.mattson@lpden.com"
click at [478, 209] on button "Save Information" at bounding box center [482, 205] width 53 height 13
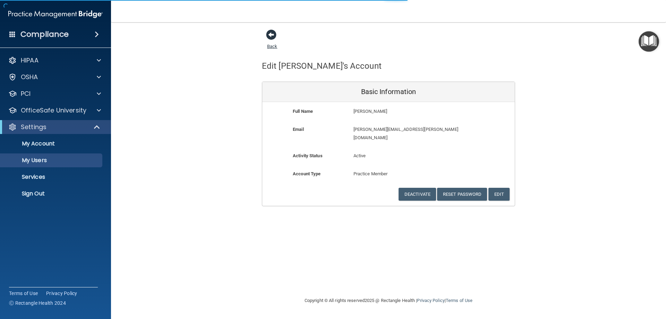
select select "20"
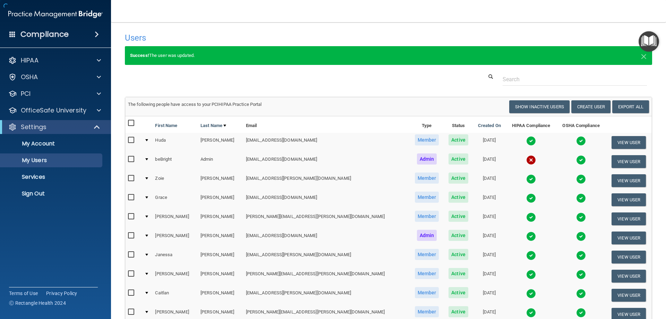
click at [269, 47] on div "Success! The user was updated. ×" at bounding box center [388, 55] width 527 height 19
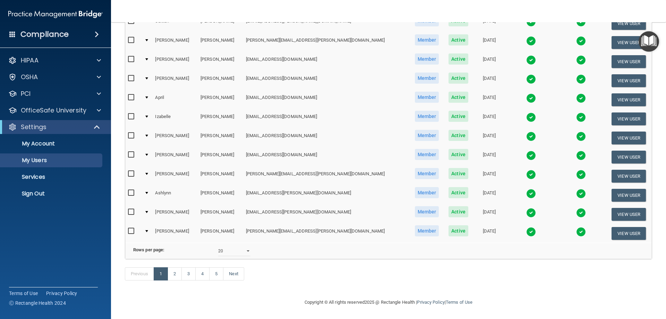
scroll to position [282, 0]
click link "3"
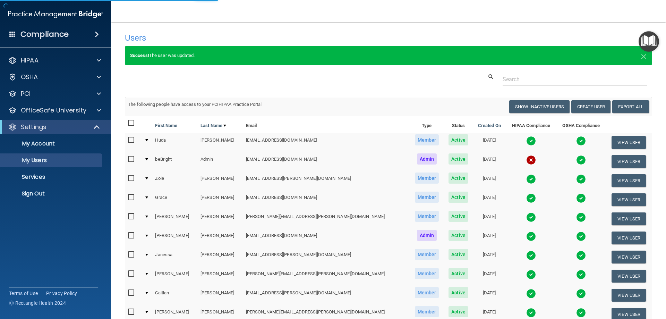
select select "20"
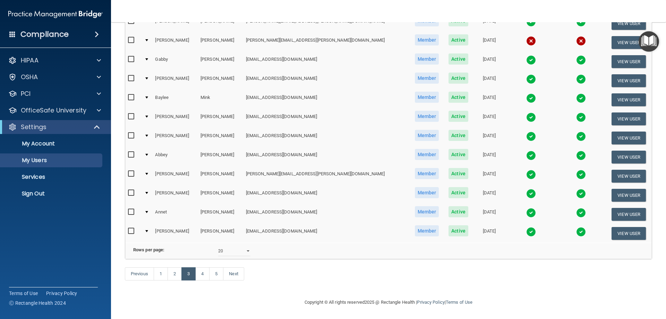
scroll to position [255, 0]
click link "4"
select select "20"
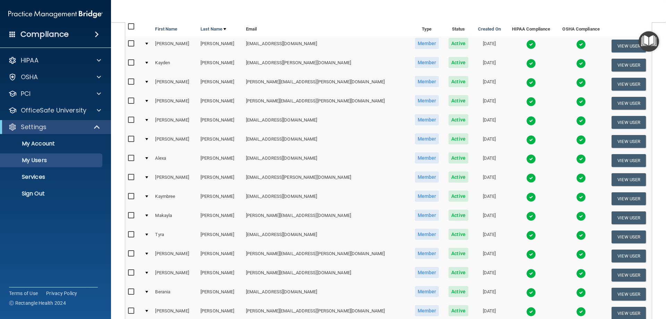
scroll to position [82, 0]
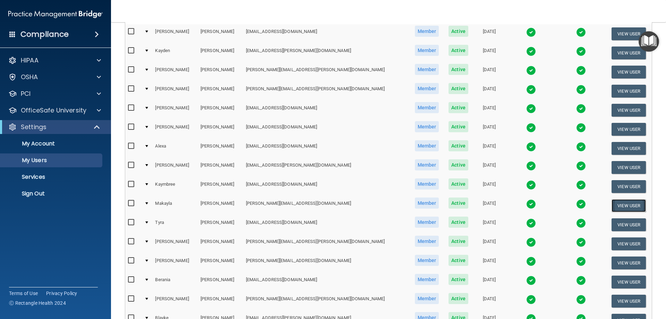
click button "View User"
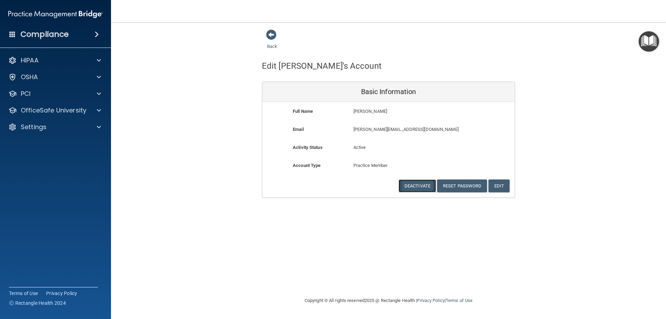
click button "Deactivate"
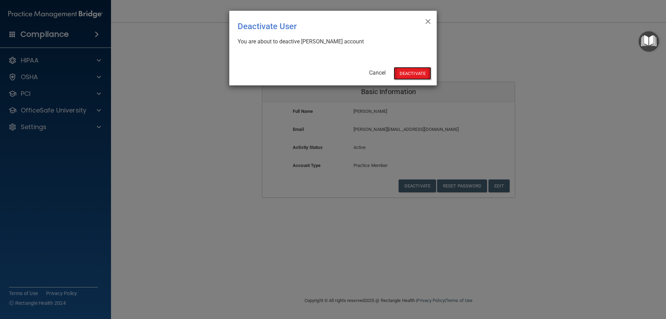
click button "Deactivate"
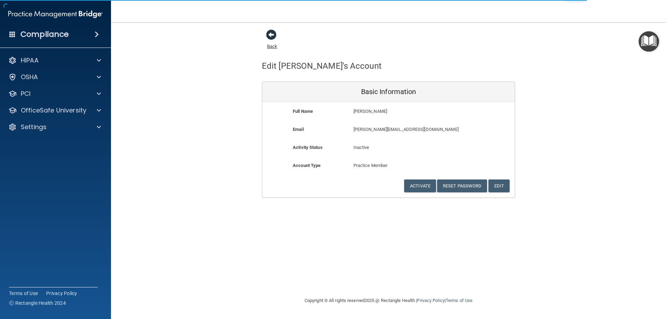
click at [271, 45] on link "Back" at bounding box center [272, 42] width 10 height 14
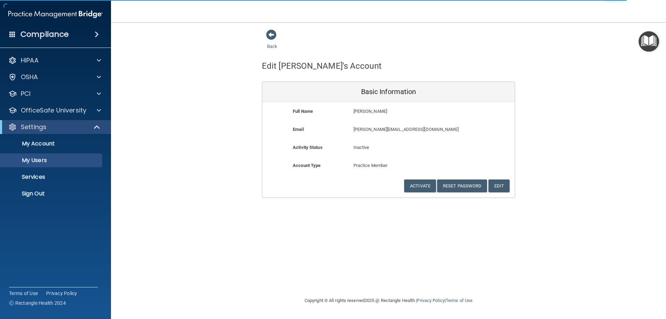
select select "20"
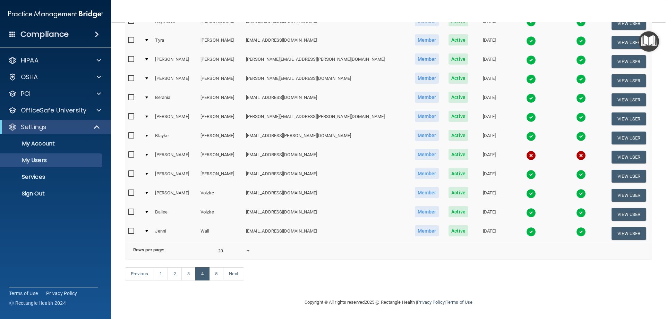
scroll to position [255, 0]
click at [219, 272] on link "5" at bounding box center [216, 273] width 14 height 13
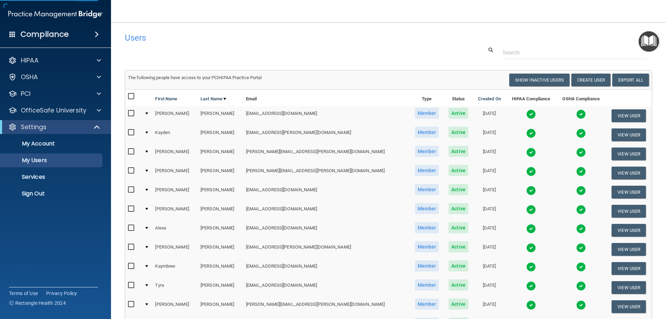
select select "20"
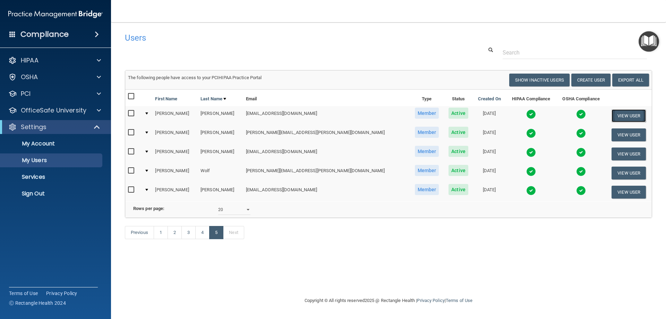
click at [624, 114] on button "View User" at bounding box center [629, 115] width 34 height 13
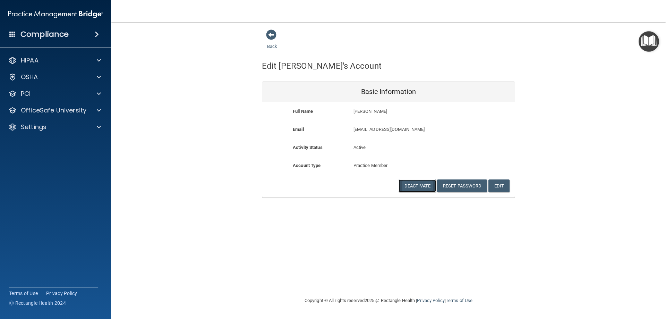
click at [423, 185] on button "Deactivate" at bounding box center [417, 185] width 37 height 13
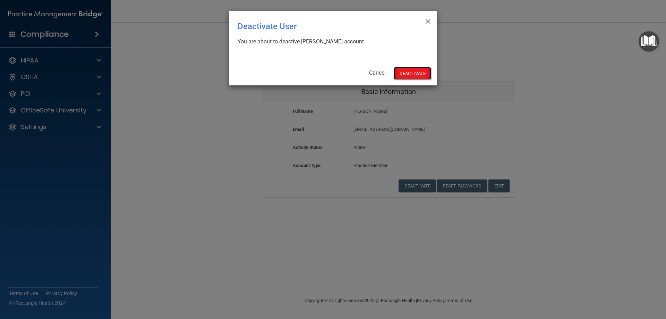
click at [404, 75] on button "Deactivate" at bounding box center [412, 73] width 37 height 13
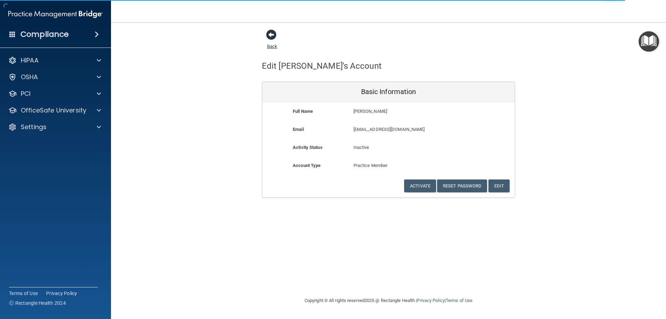
click at [270, 46] on link "Back" at bounding box center [272, 42] width 10 height 14
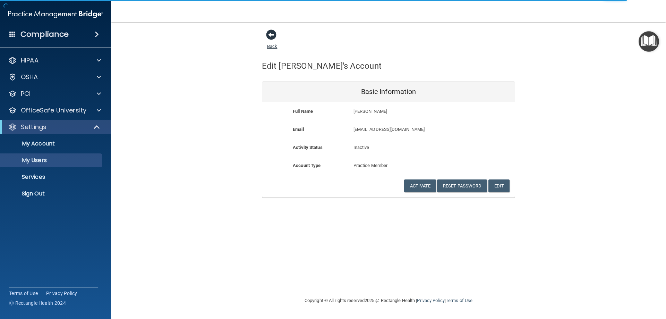
select select "20"
